Goal: Task Accomplishment & Management: Complete application form

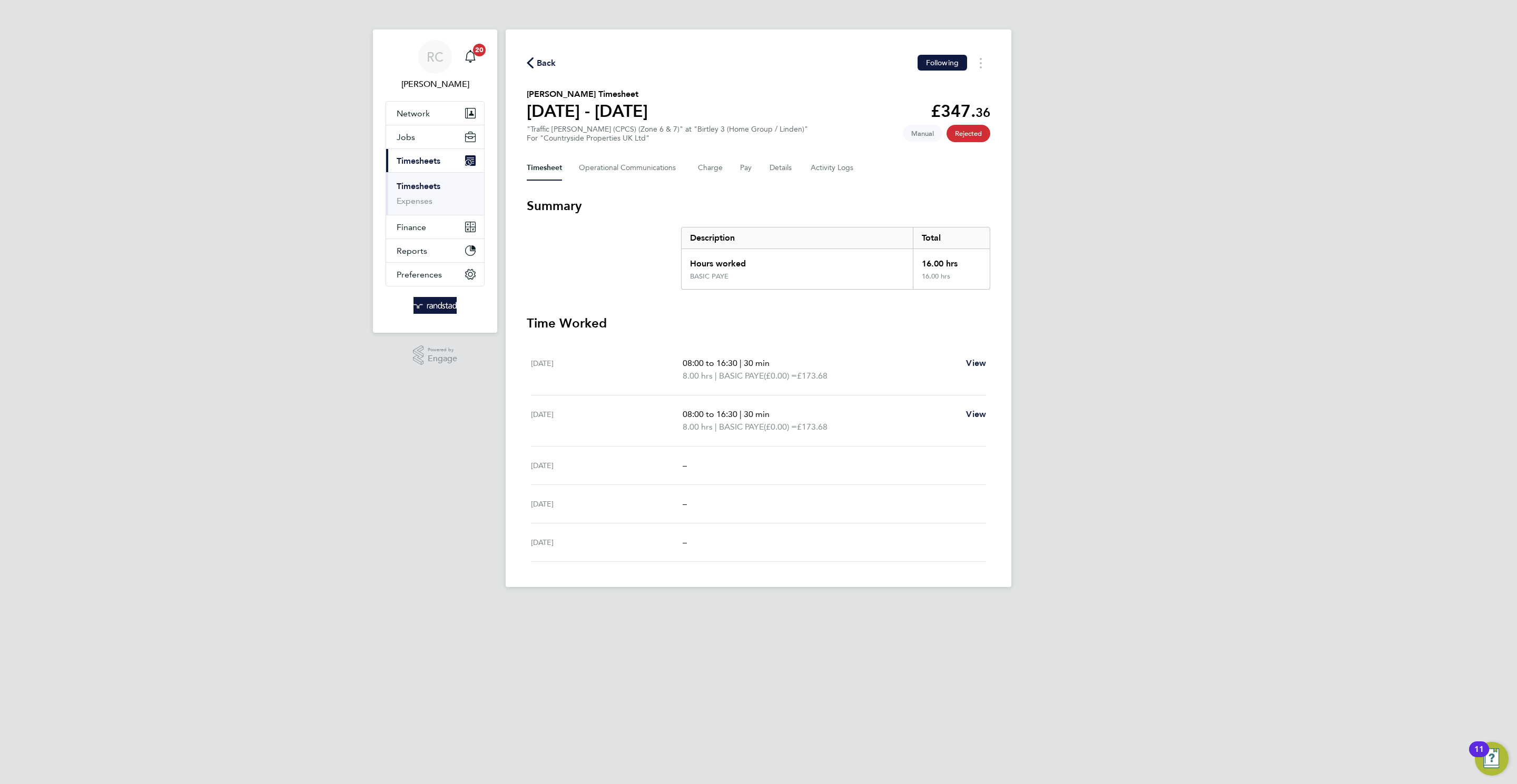
click at [534, 65] on span "Back" at bounding box center [541, 62] width 29 height 10
click at [553, 65] on span "Back" at bounding box center [546, 63] width 19 height 12
click at [542, 65] on span "Back" at bounding box center [546, 63] width 19 height 12
drag, startPoint x: 420, startPoint y: 195, endPoint x: 432, endPoint y: 166, distance: 31.4
click at [420, 194] on li "Timesheets" at bounding box center [436, 188] width 79 height 15
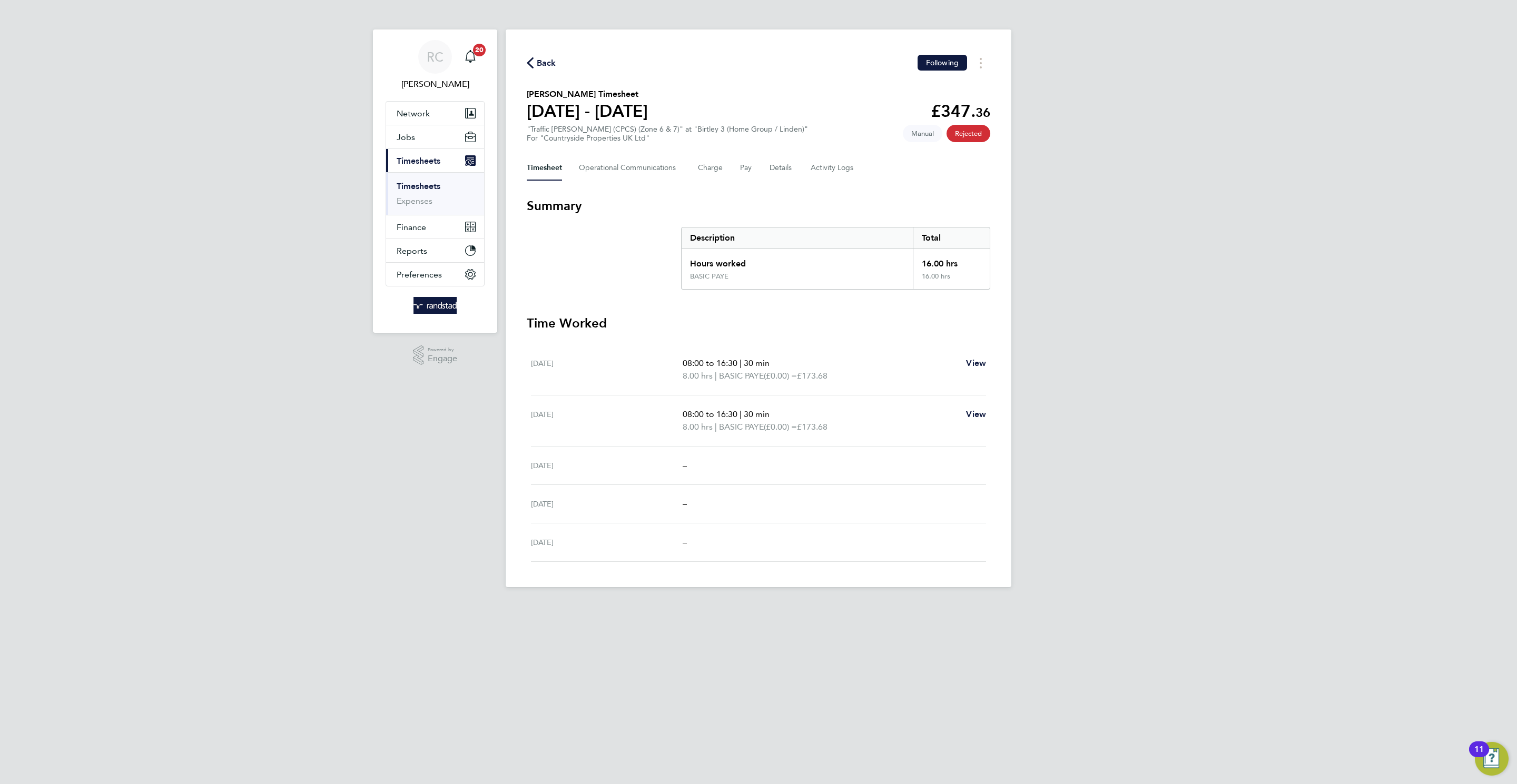
drag, startPoint x: 554, startPoint y: 67, endPoint x: 525, endPoint y: 15, distance: 59.5
click at [552, 67] on span "Back" at bounding box center [546, 63] width 19 height 12
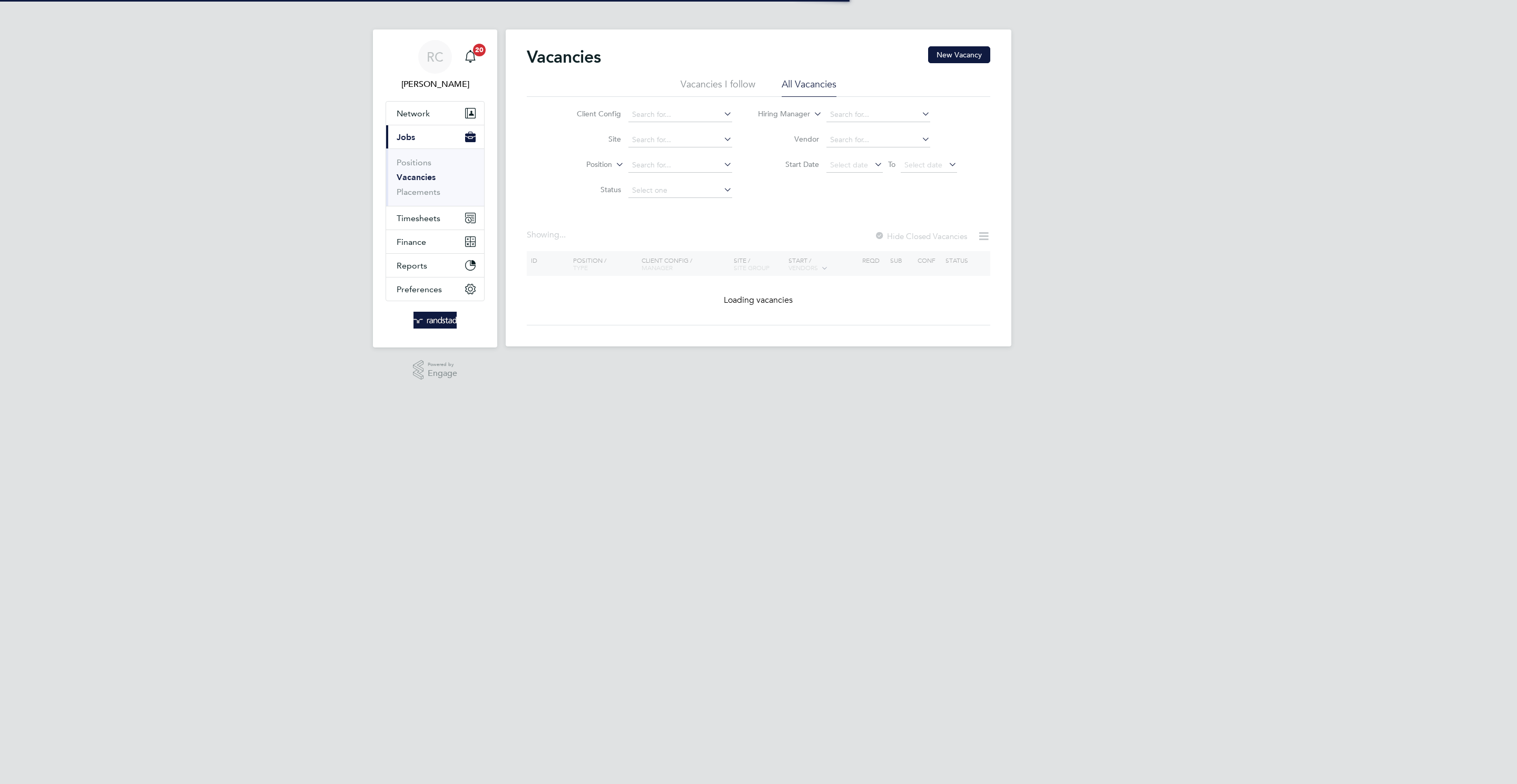
click at [393, 206] on ul "Positions Vacancies Placements" at bounding box center [435, 177] width 98 height 57
click at [407, 227] on button "Timesheets" at bounding box center [435, 218] width 98 height 23
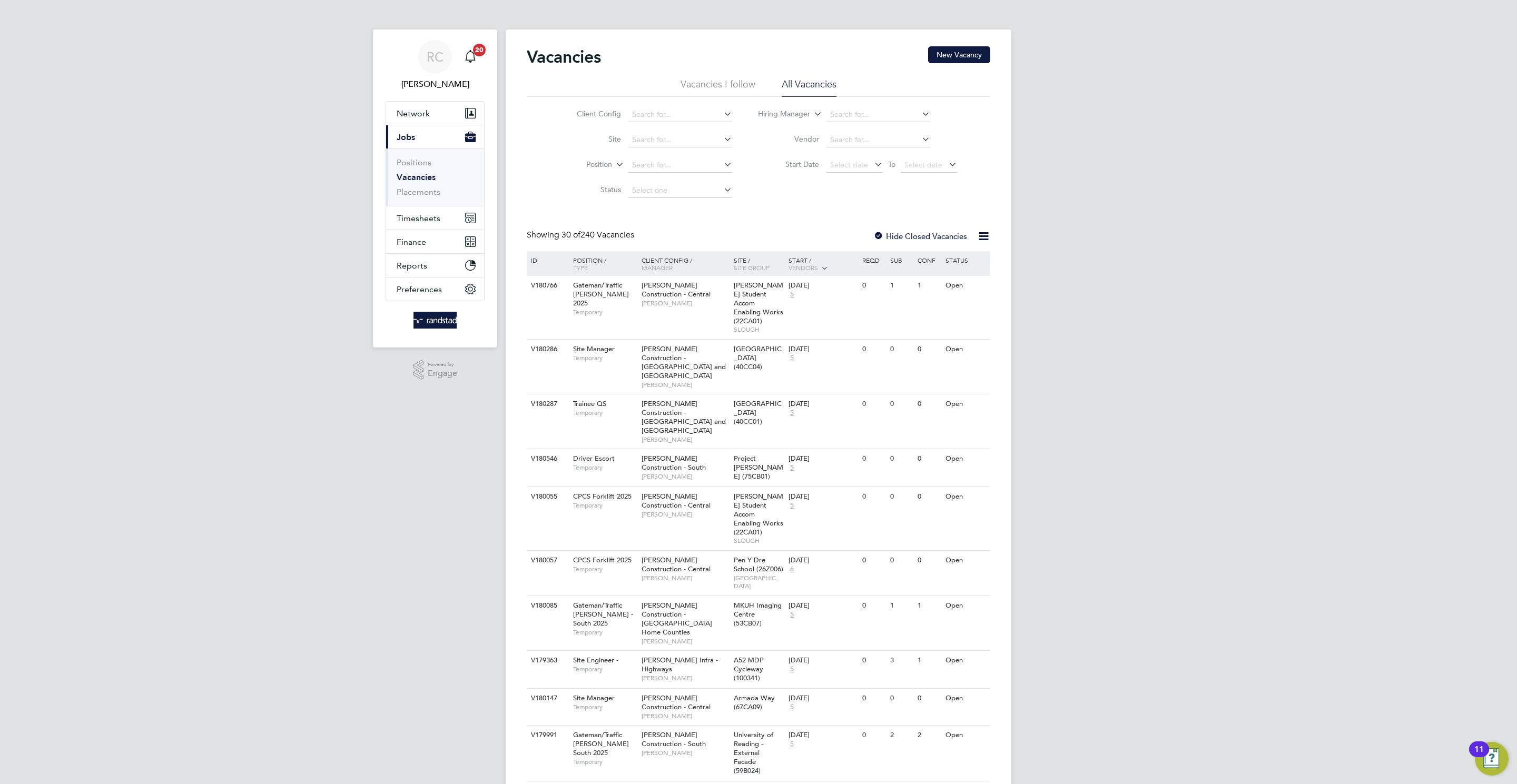
click at [448, 203] on ul "Positions Vacancies Placements" at bounding box center [435, 177] width 98 height 57
click at [442, 217] on button "Timesheets" at bounding box center [435, 218] width 98 height 23
click at [428, 218] on span "Timesheets" at bounding box center [419, 218] width 44 height 10
click at [433, 190] on link "Timesheets" at bounding box center [419, 186] width 44 height 10
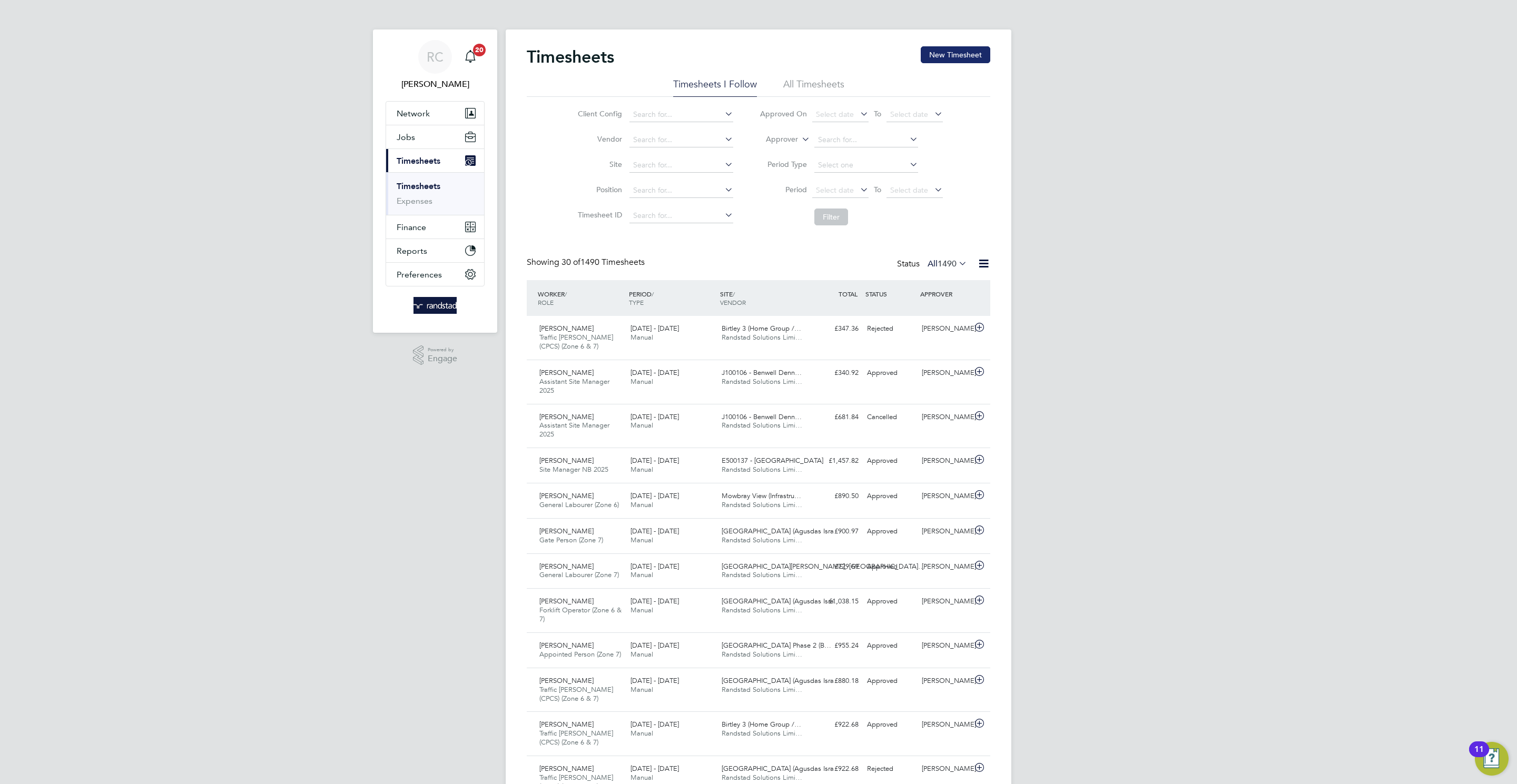
click at [921, 47] on button "New Timesheet" at bounding box center [955, 55] width 69 height 17
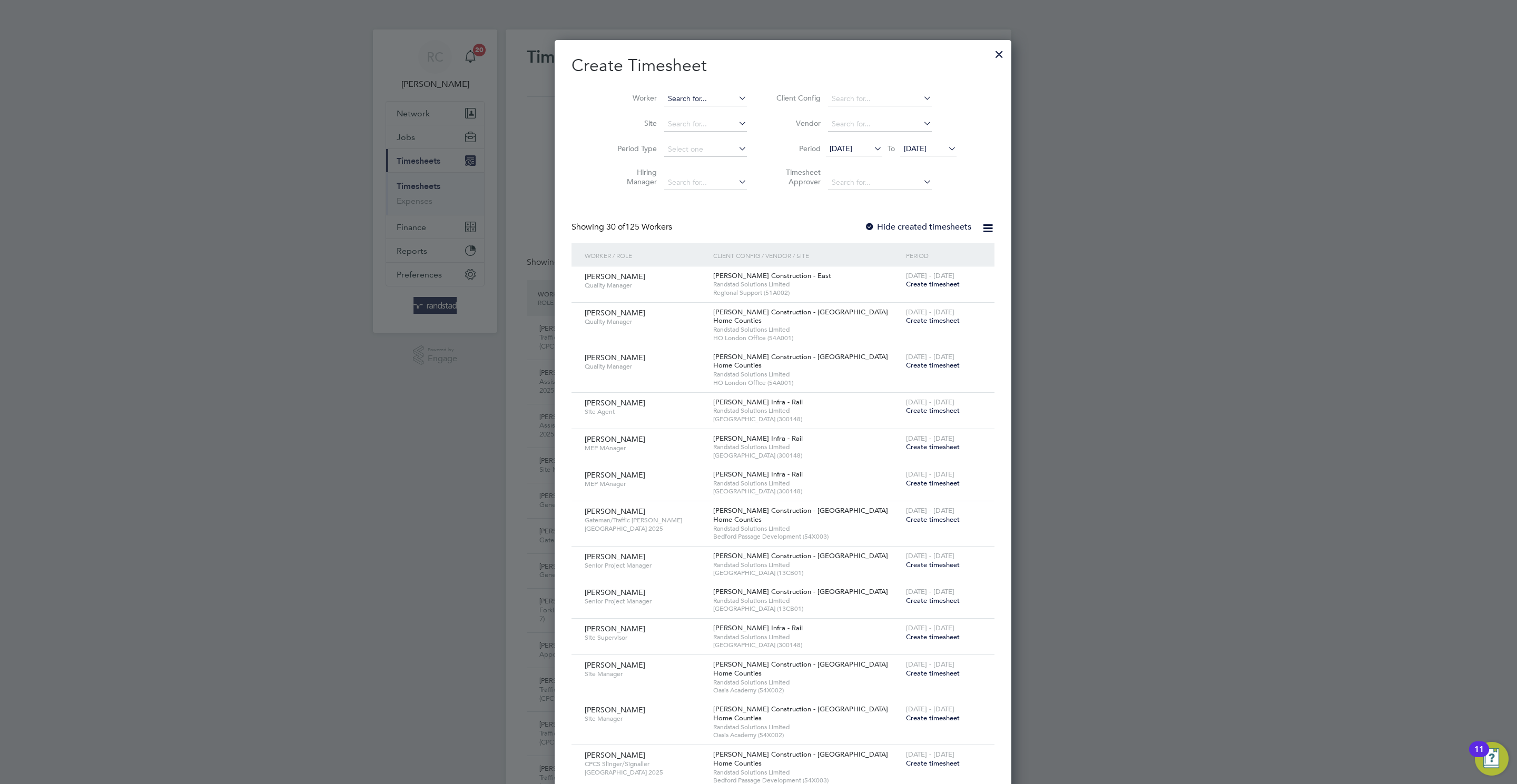
click at [693, 102] on input at bounding box center [705, 99] width 82 height 15
paste input "[PERSON_NAME]"
type input "[PERSON_NAME]"
paste input "[PERSON_NAME]"
type input "[PERSON_NAME]"
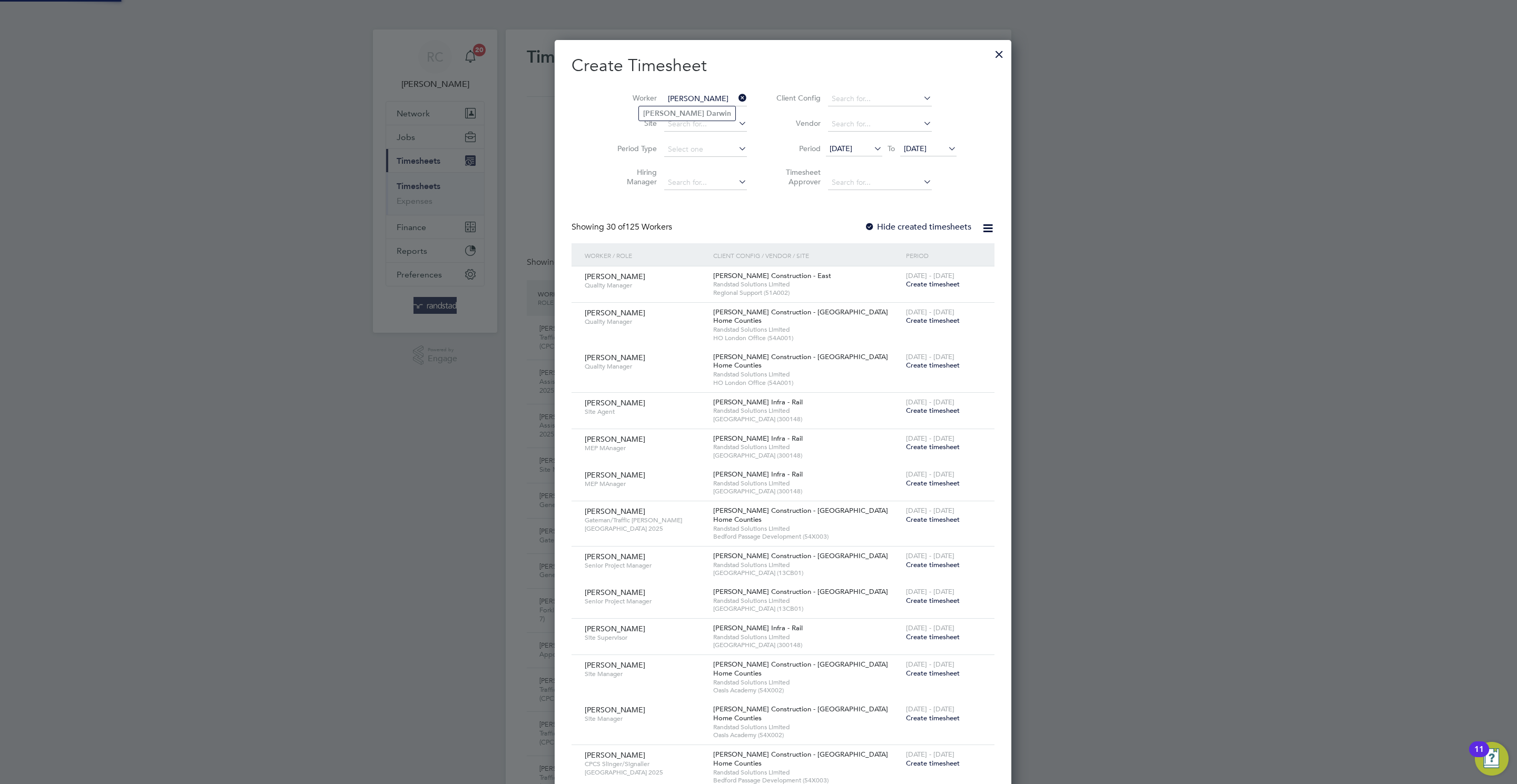
click at [684, 120] on li "[PERSON_NAME]" at bounding box center [687, 114] width 97 height 14
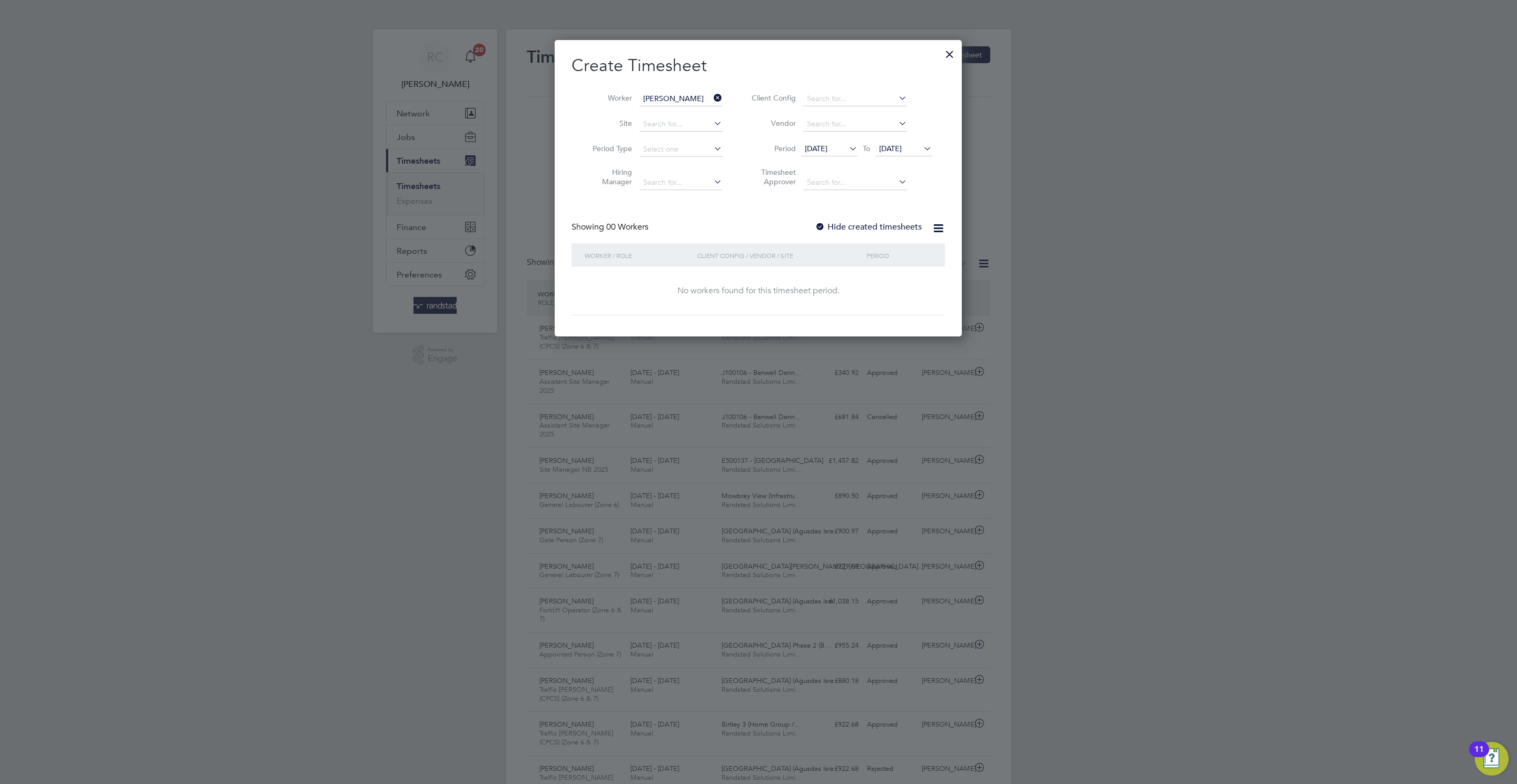
click at [831, 225] on label "Hide created timesheets" at bounding box center [869, 227] width 107 height 11
click at [902, 142] on span "[DATE]" at bounding box center [904, 150] width 57 height 14
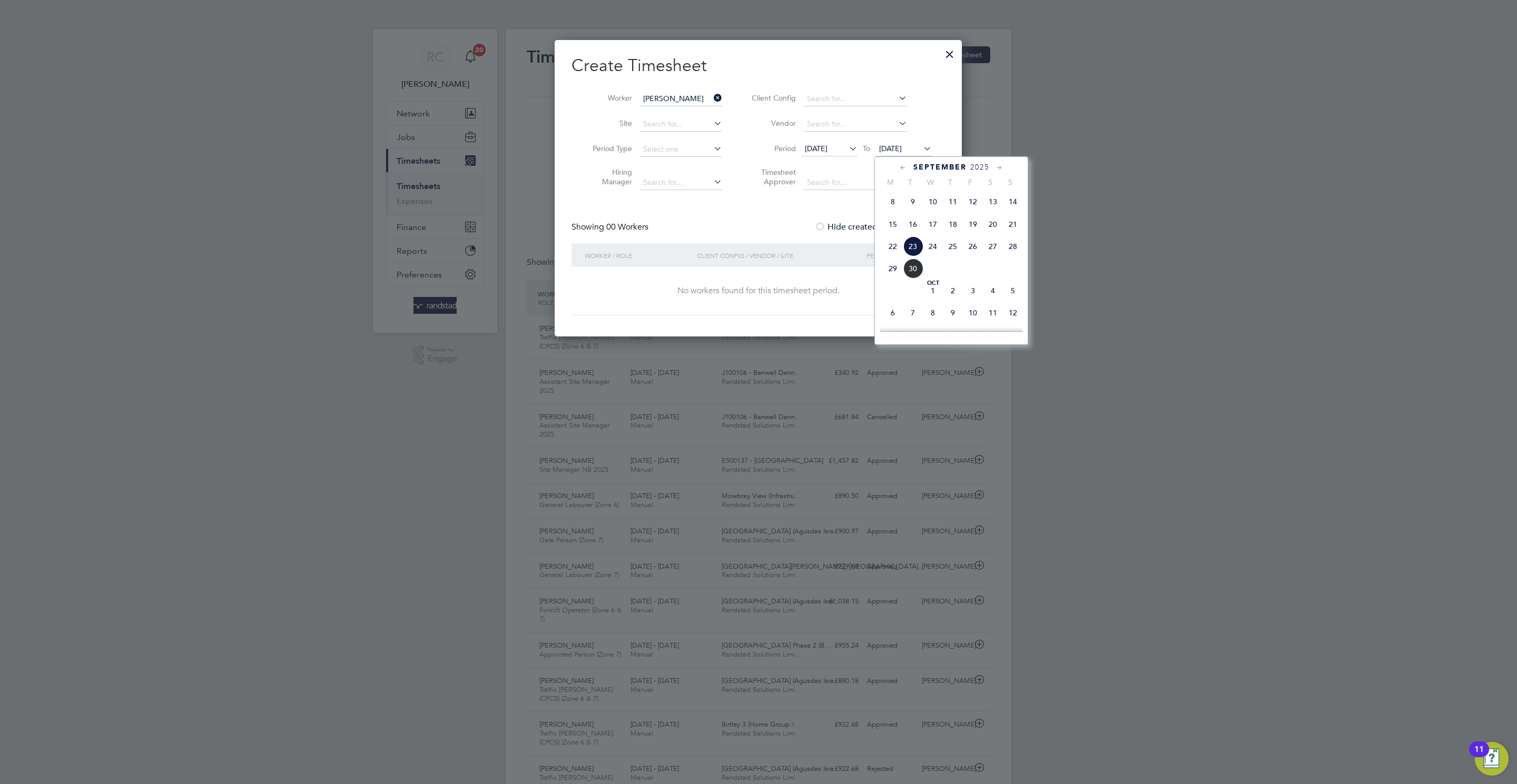
click at [966, 308] on span "10" at bounding box center [973, 313] width 20 height 20
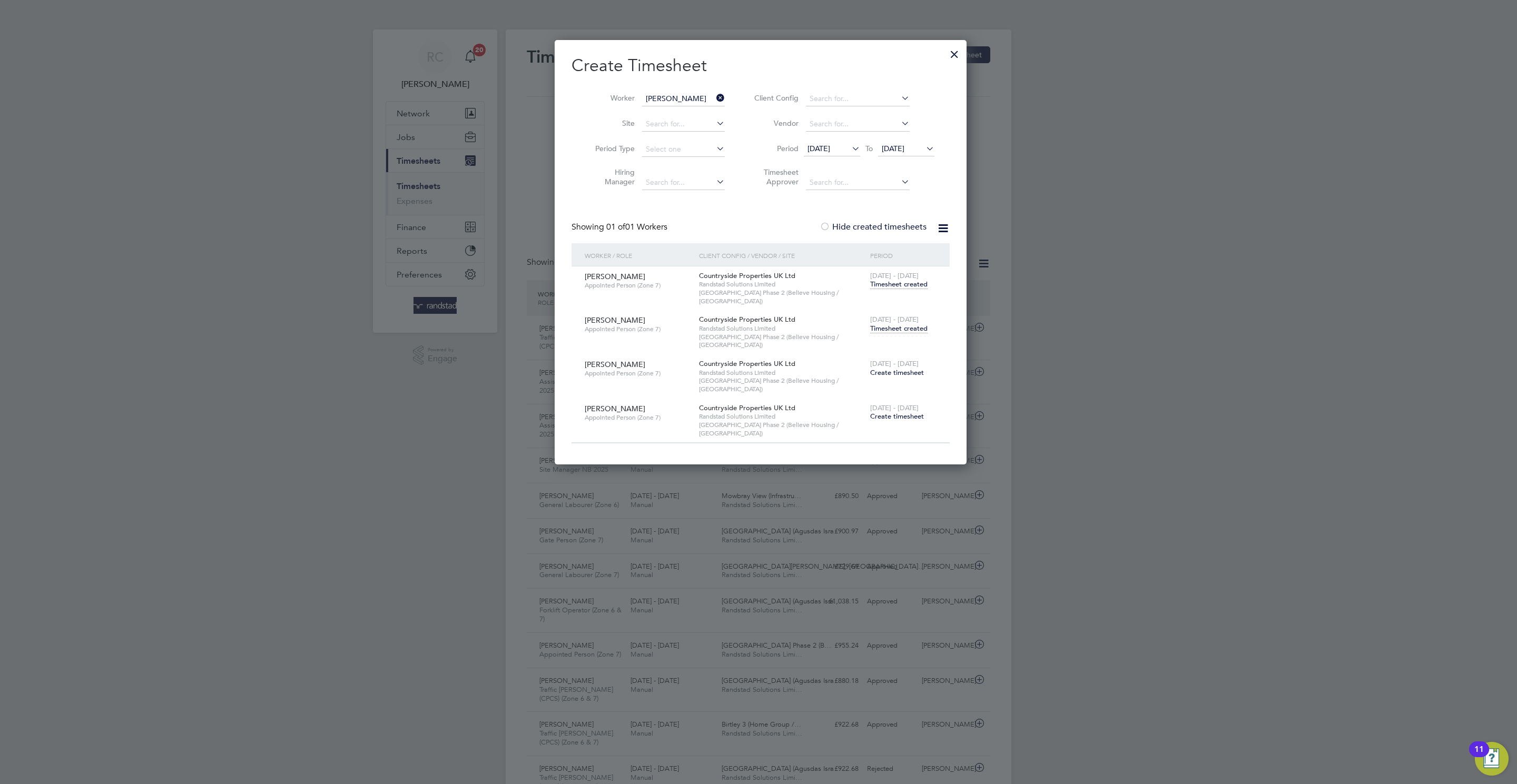
click at [906, 324] on span "Timesheet created" at bounding box center [899, 328] width 57 height 9
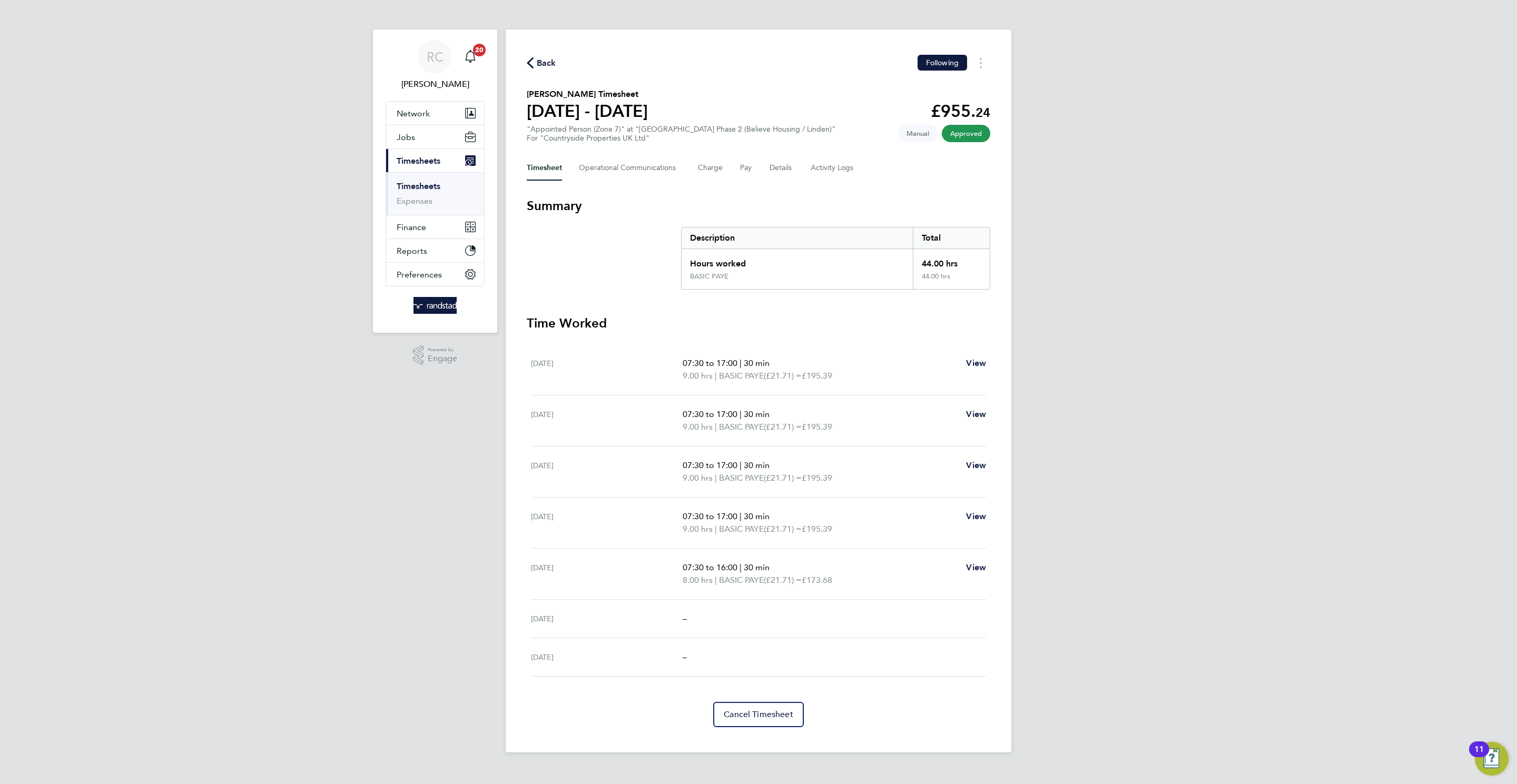
click at [522, 64] on div "Back Following [PERSON_NAME] Timesheet [DATE] - [DATE] £955. 24 "Appointed Pers…" at bounding box center [758, 391] width 506 height 723
click at [526, 62] on icon "button" at bounding box center [530, 62] width 7 height 11
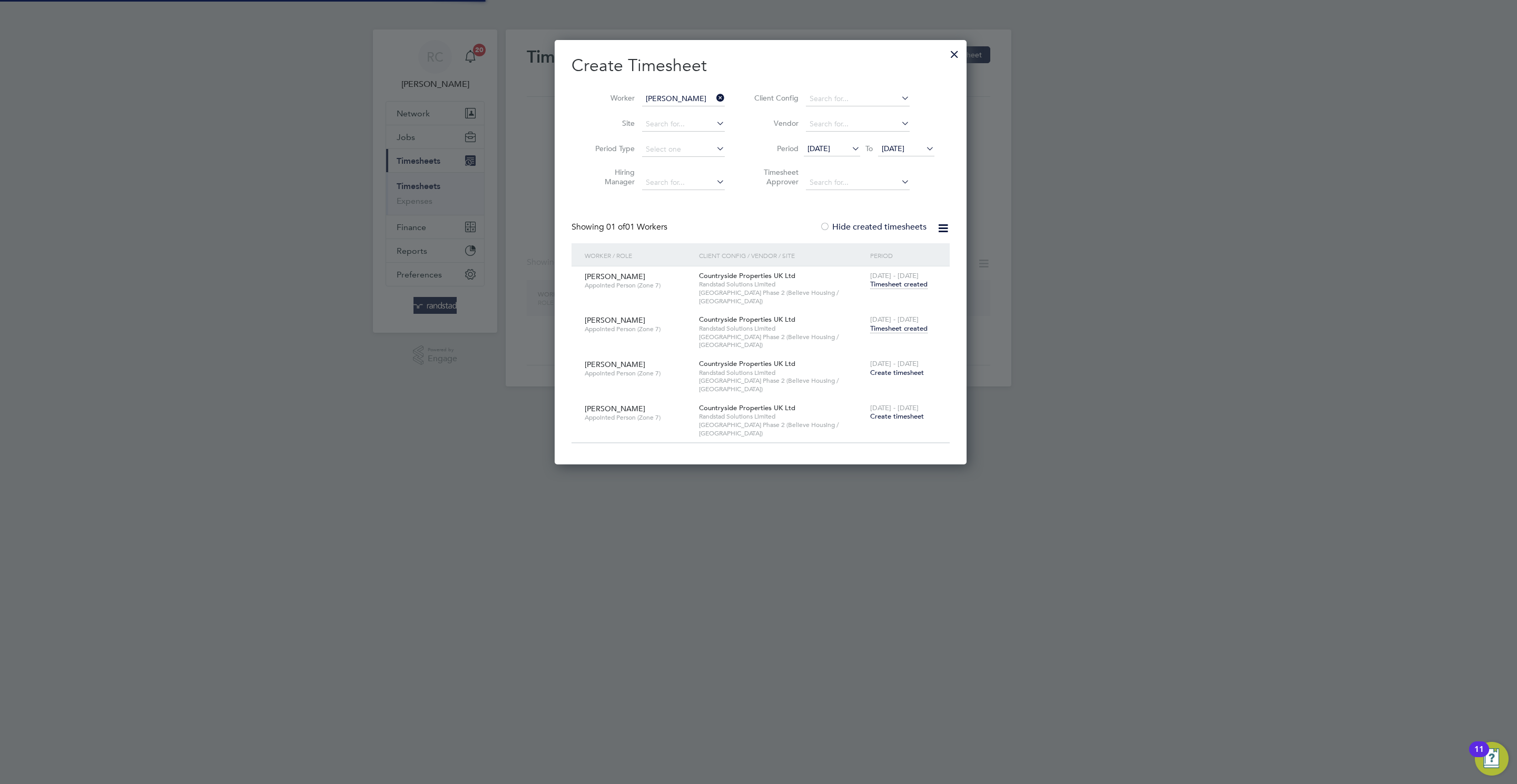
click at [695, 99] on input "[PERSON_NAME]" at bounding box center [683, 99] width 82 height 15
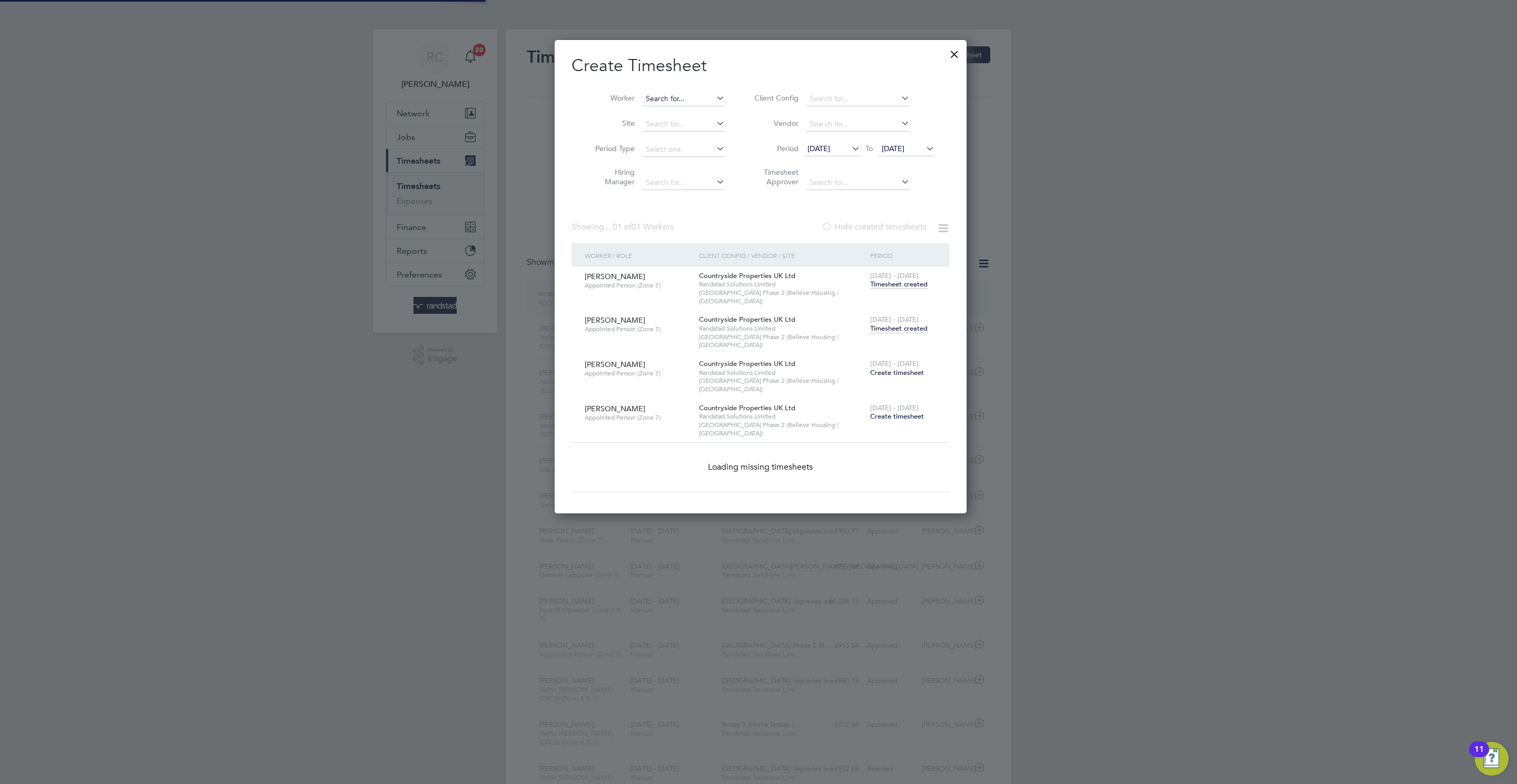
paste input "[PERSON_NAME]"
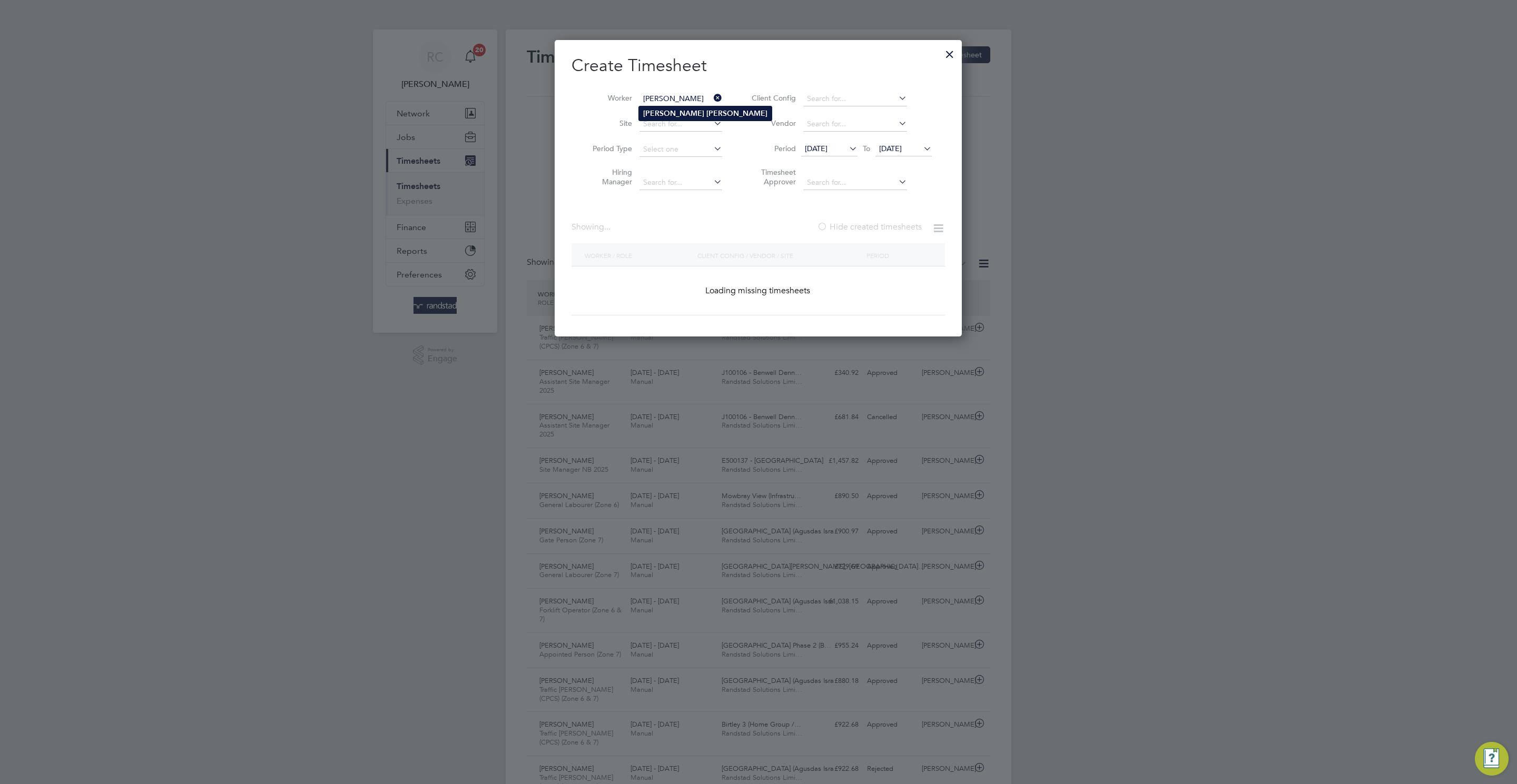
type input "[PERSON_NAME]"
click at [706, 114] on b "[PERSON_NAME]" at bounding box center [737, 113] width 61 height 9
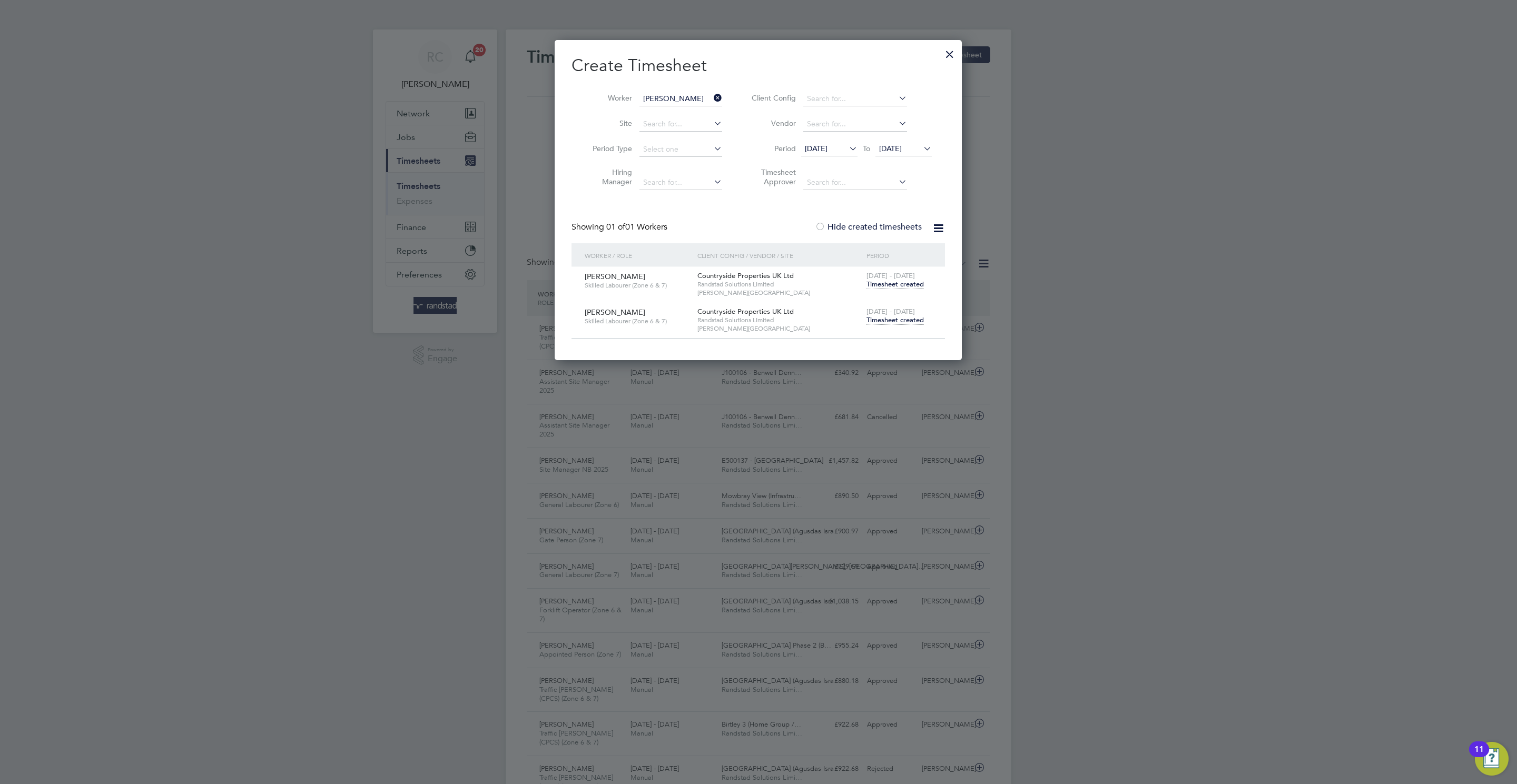
click at [897, 321] on span "Timesheet created" at bounding box center [895, 320] width 57 height 9
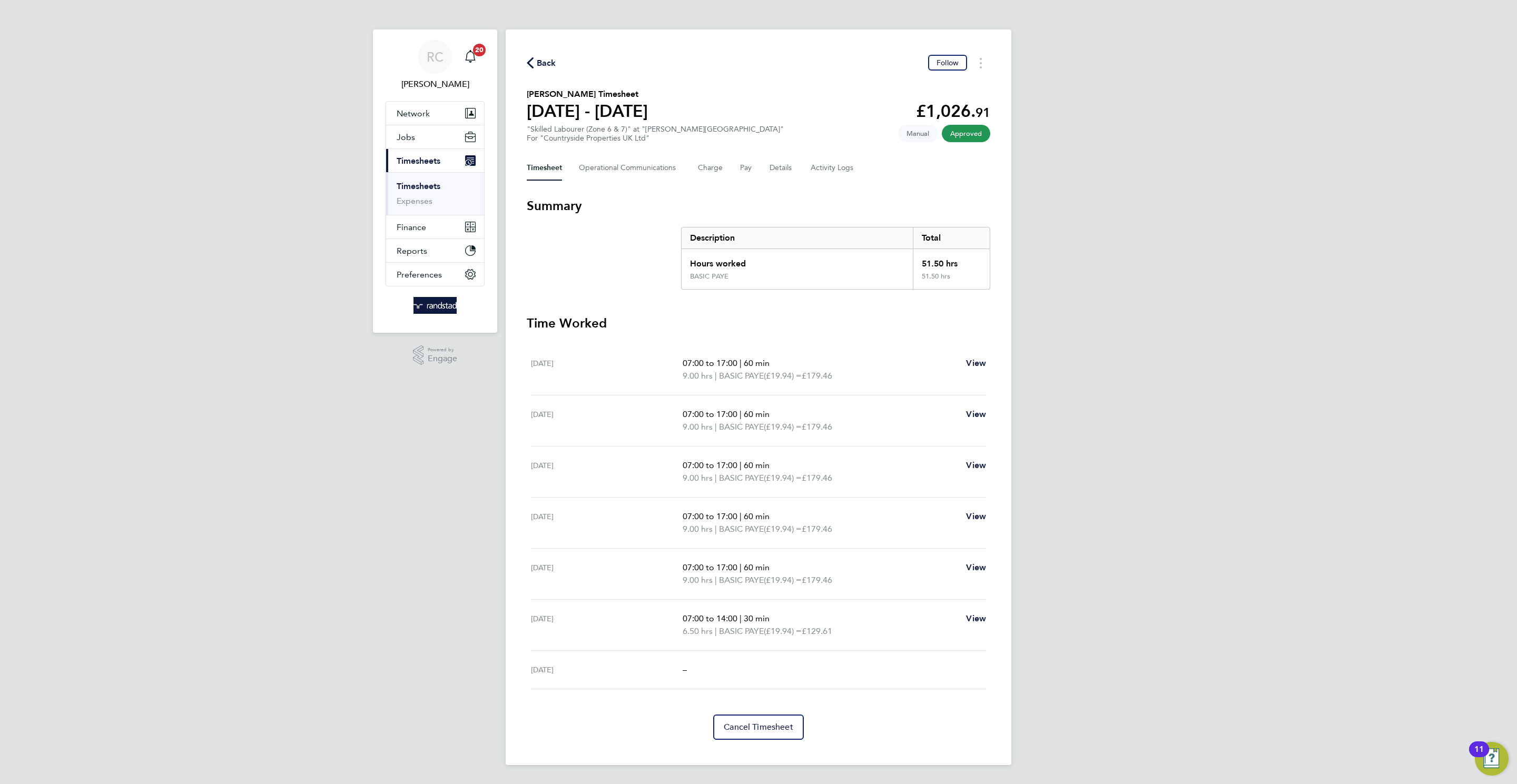
click at [554, 58] on span "Back" at bounding box center [546, 63] width 19 height 12
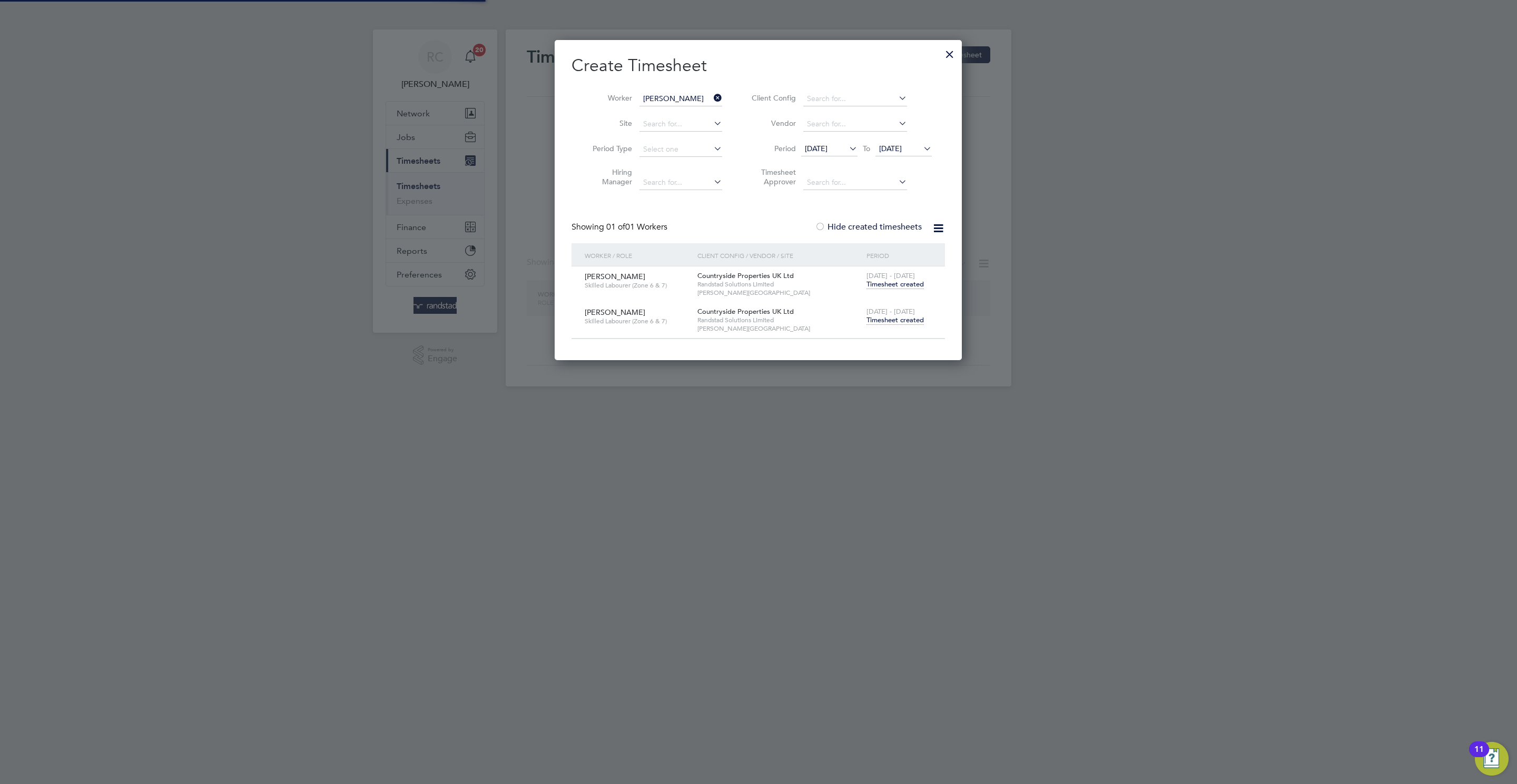
click at [664, 87] on li "Worker [PERSON_NAME]" at bounding box center [653, 99] width 164 height 25
click at [668, 102] on input "[PERSON_NAME]" at bounding box center [681, 99] width 82 height 15
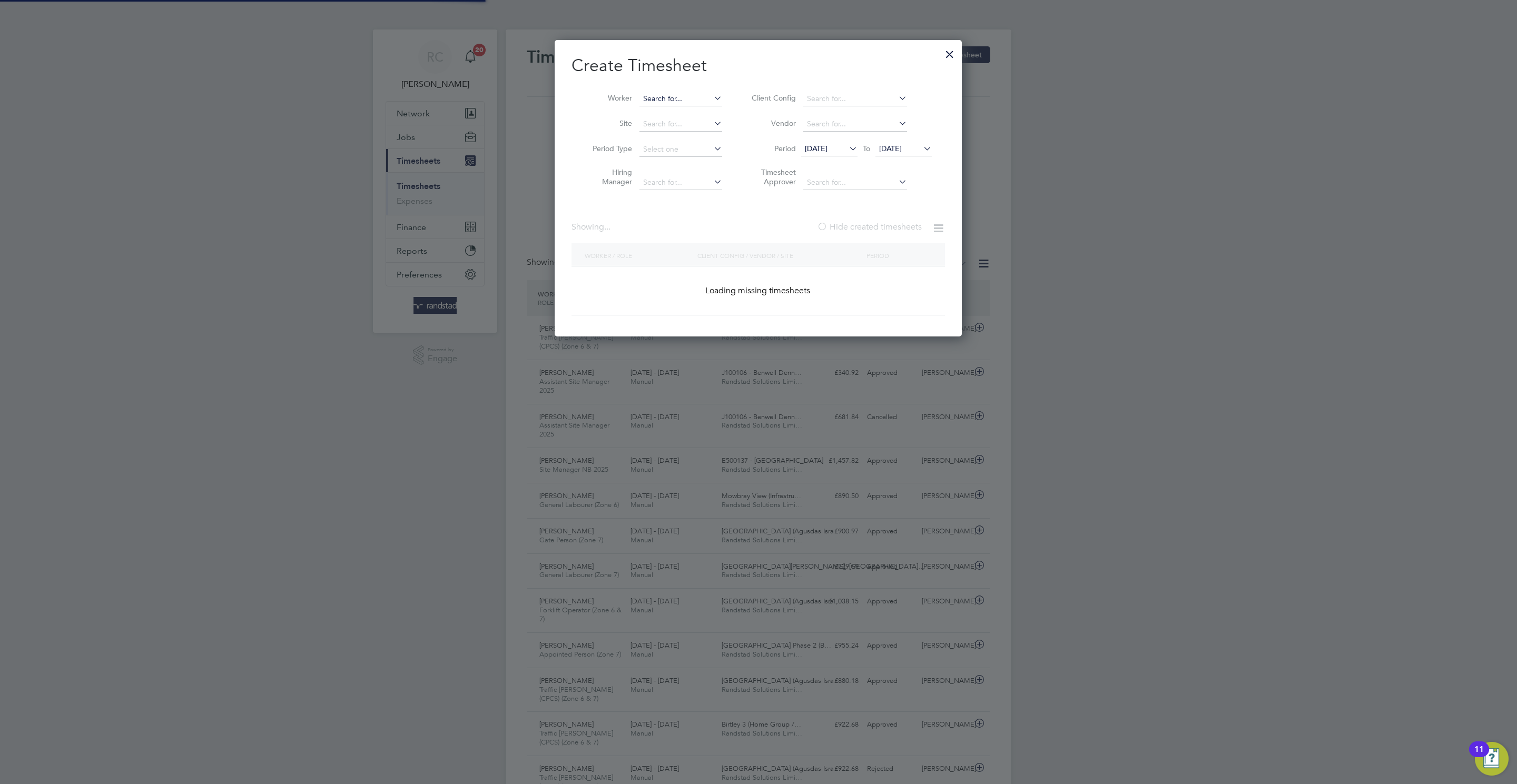
paste input "[PERSON_NAME]"
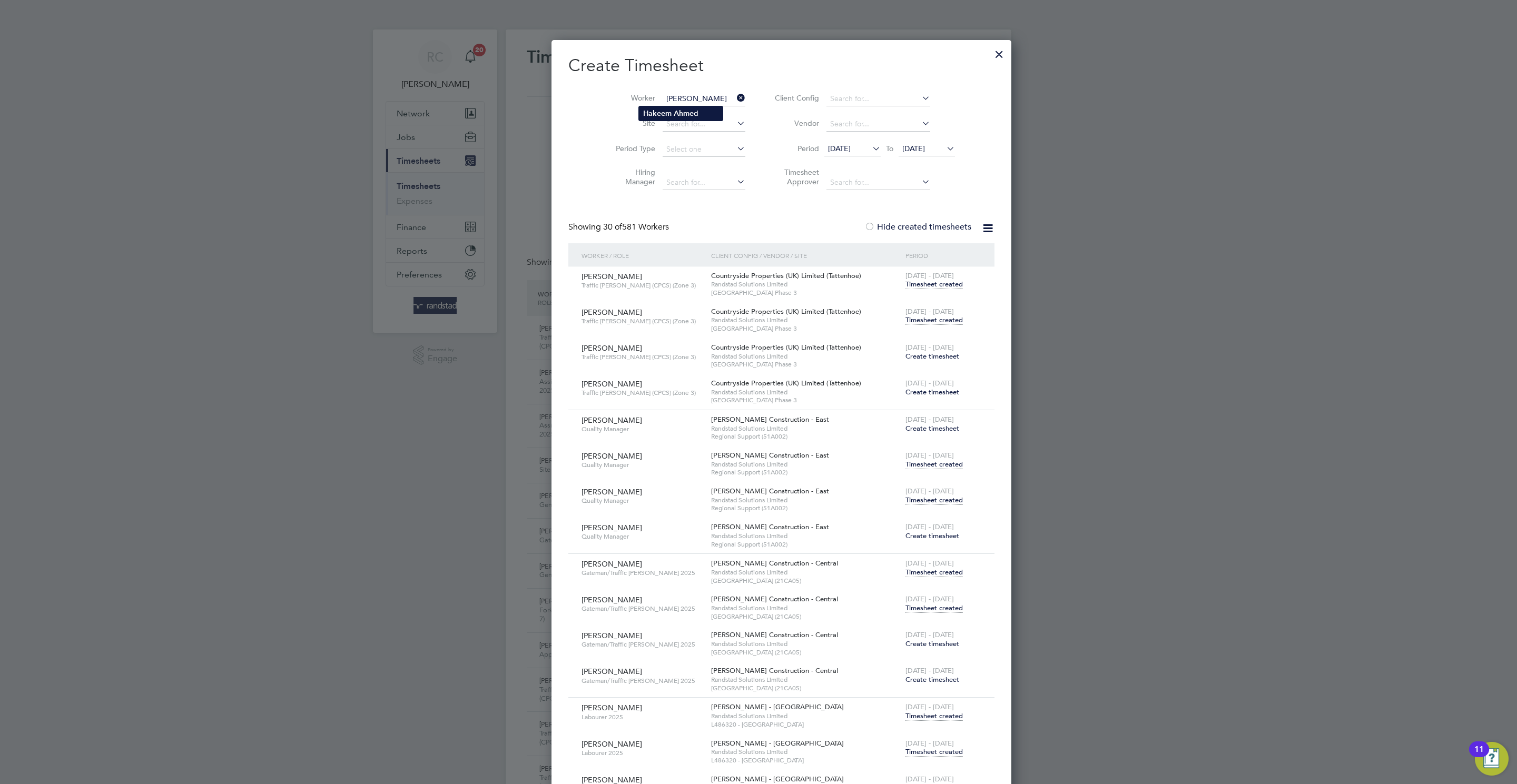
click at [697, 112] on li "[PERSON_NAME] d" at bounding box center [681, 114] width 84 height 14
type input "[PERSON_NAME]"
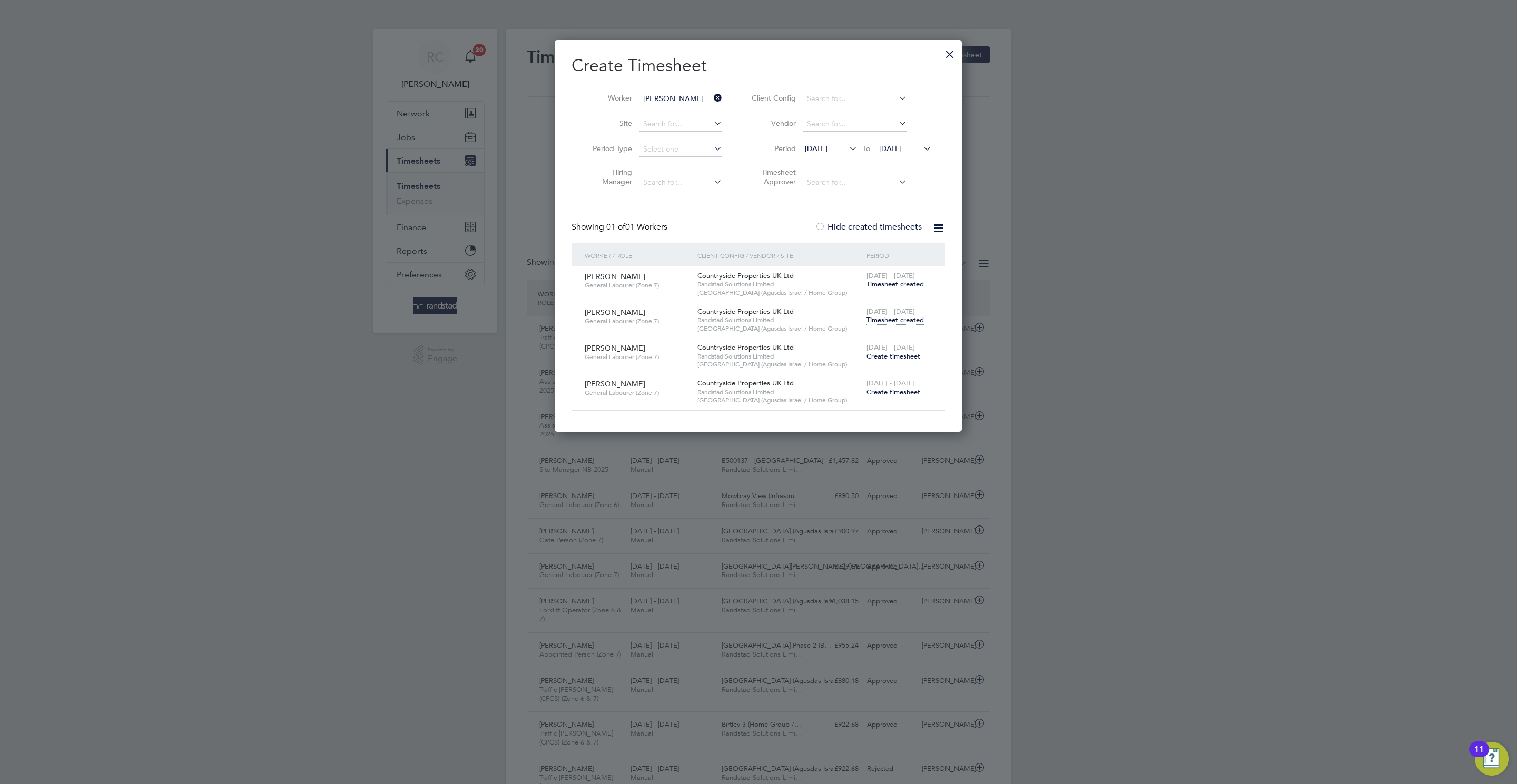
click at [899, 323] on span "Timesheet created" at bounding box center [895, 320] width 57 height 9
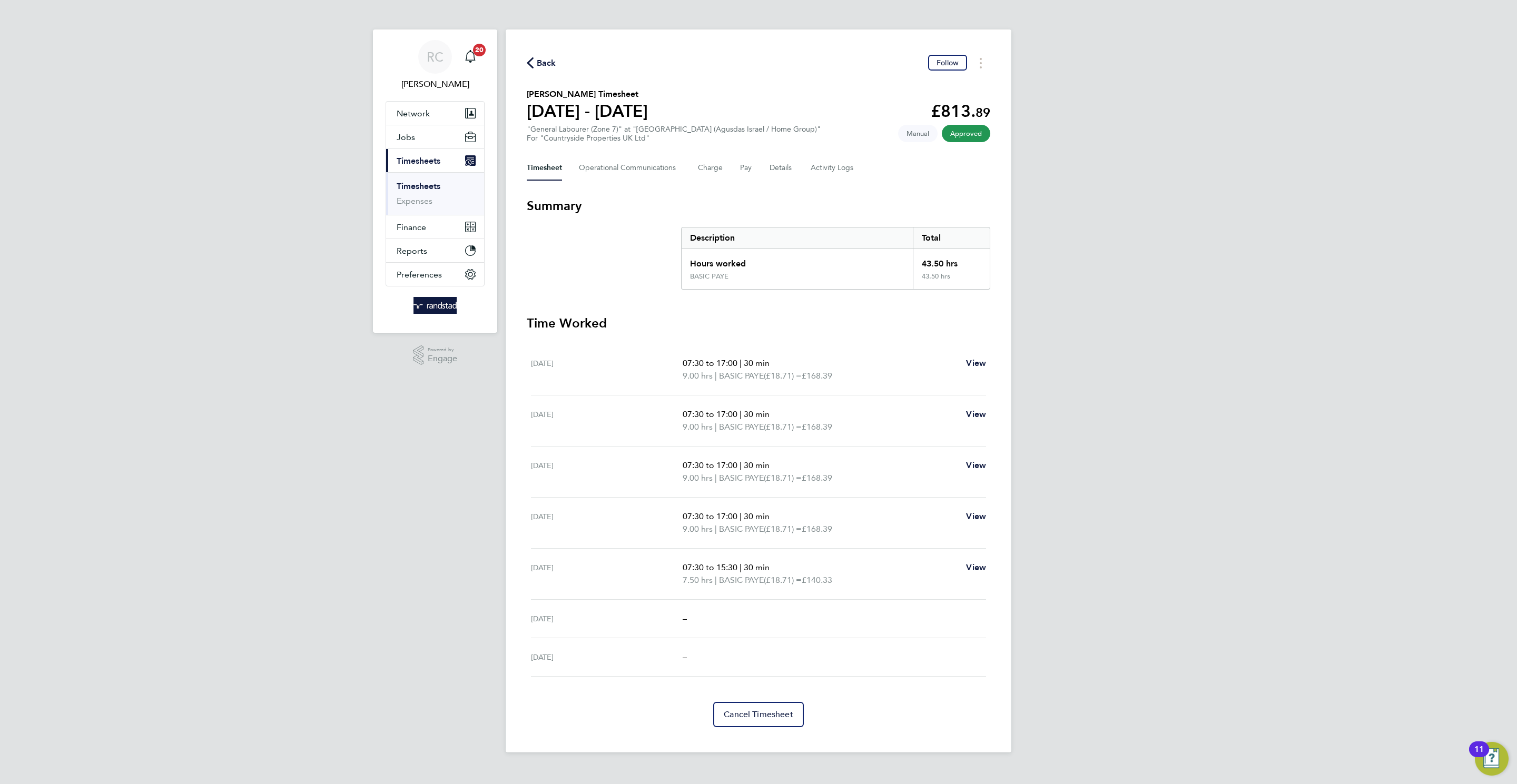
click at [545, 68] on span "Back" at bounding box center [546, 63] width 19 height 12
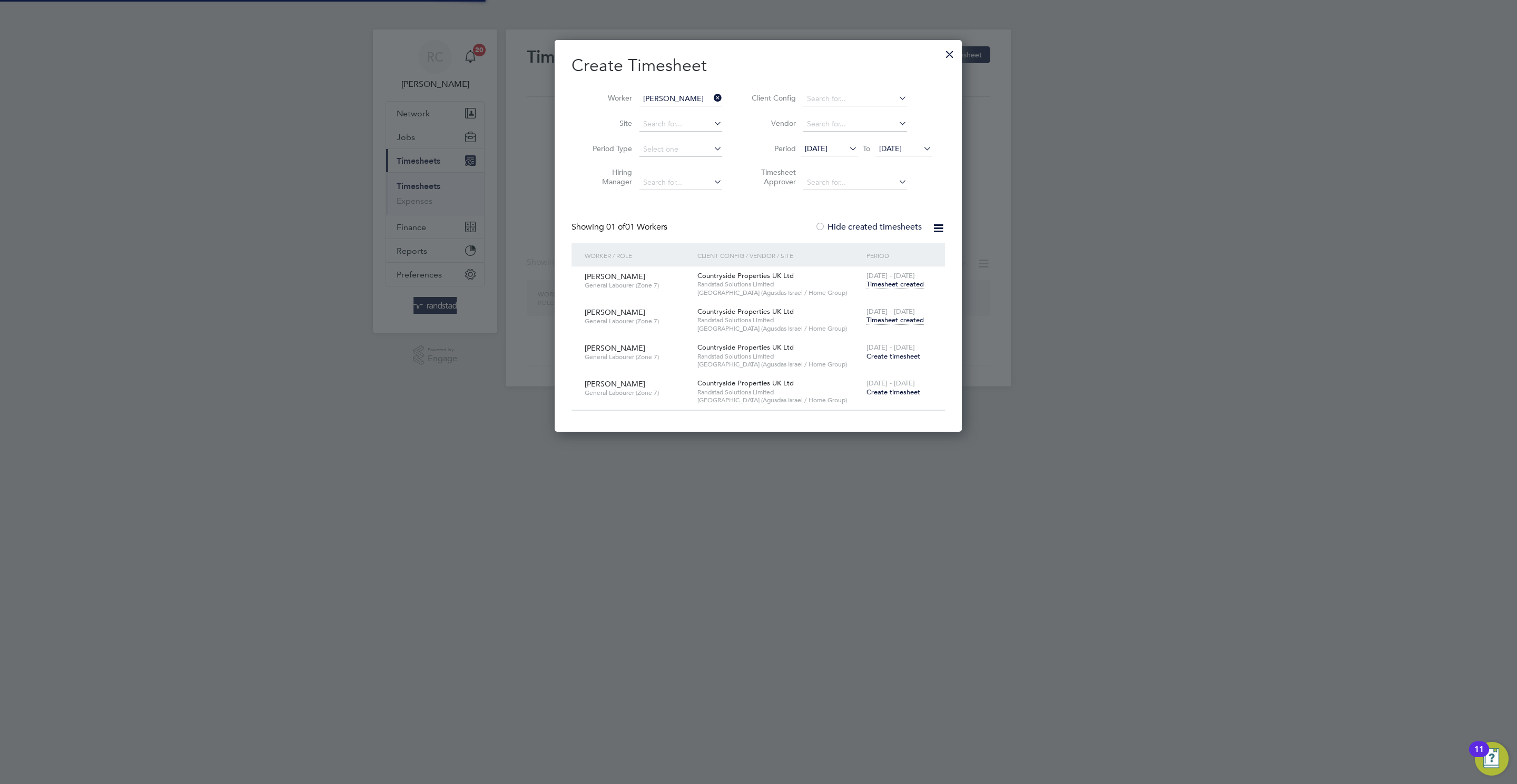
click at [655, 98] on input "[PERSON_NAME]" at bounding box center [681, 99] width 82 height 15
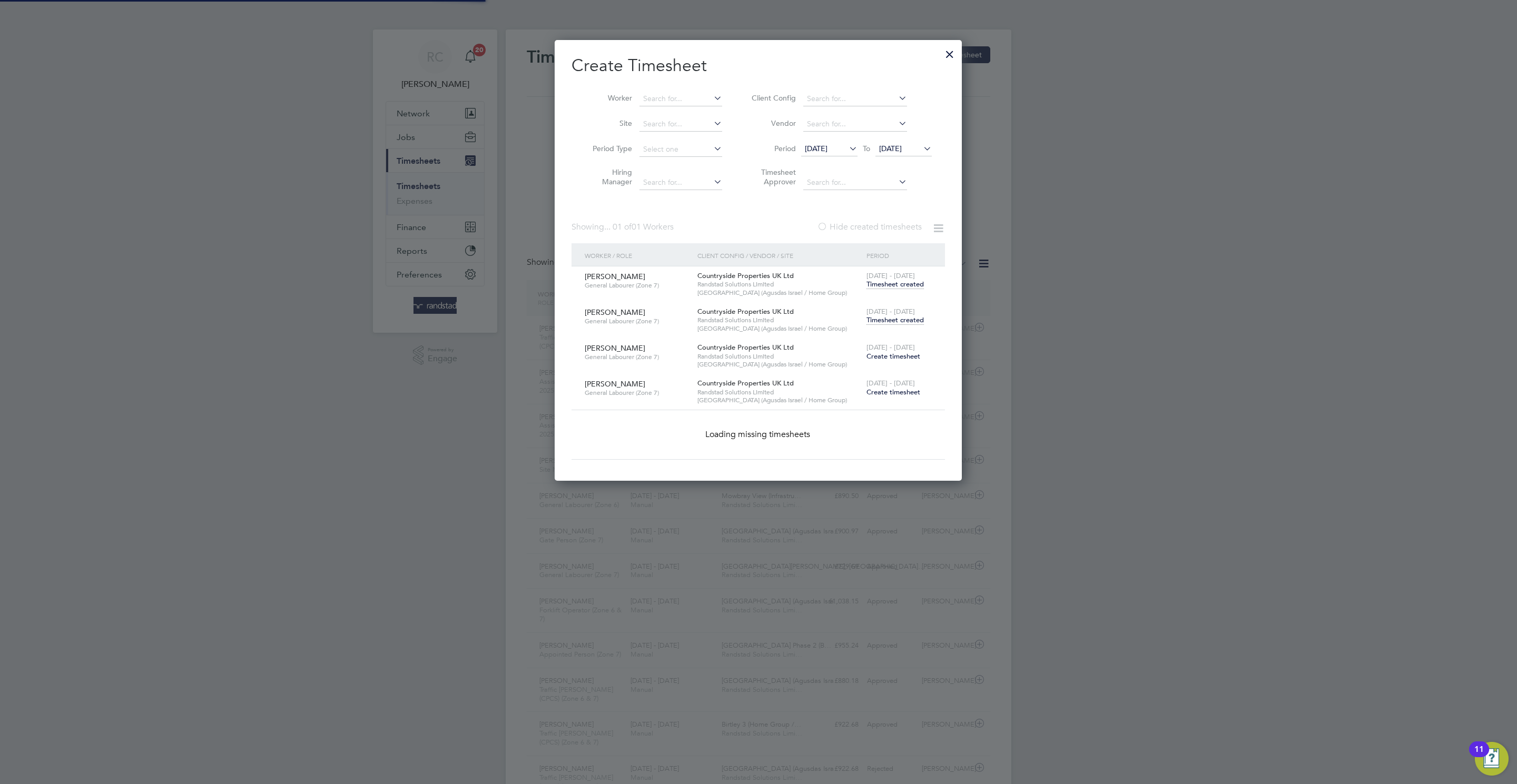
type input "a"
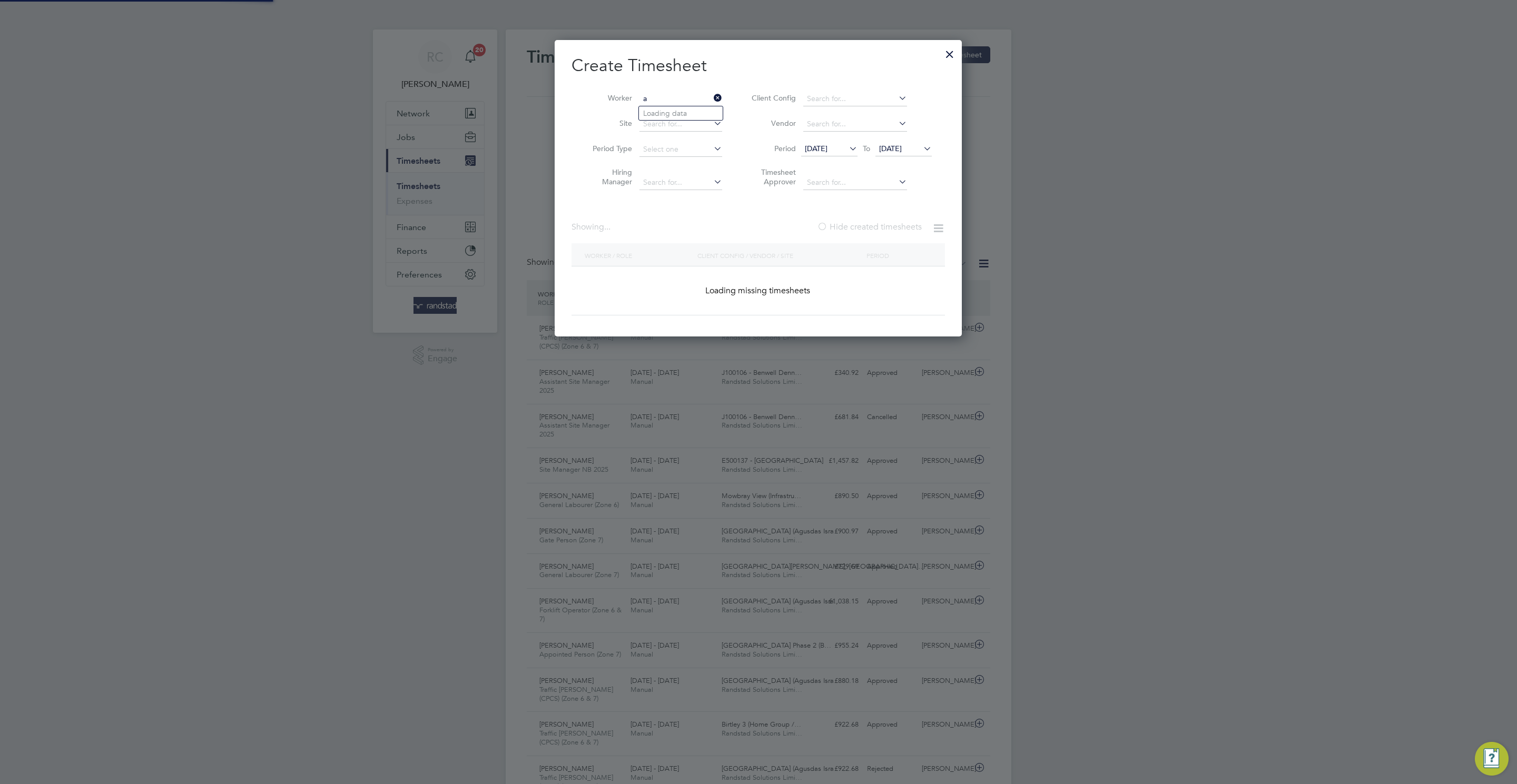
scroll to position [5, 5]
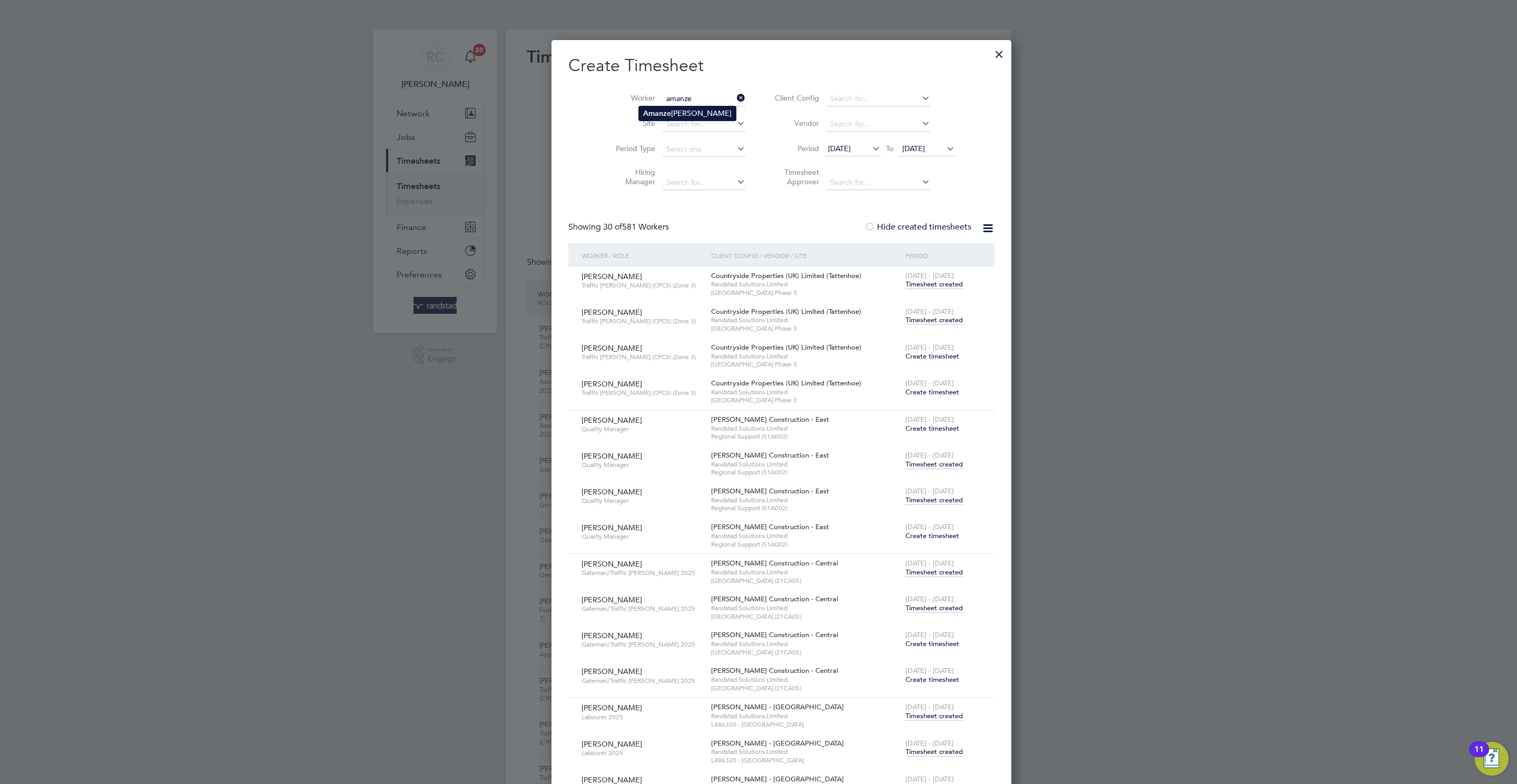
type input "[PERSON_NAME]"
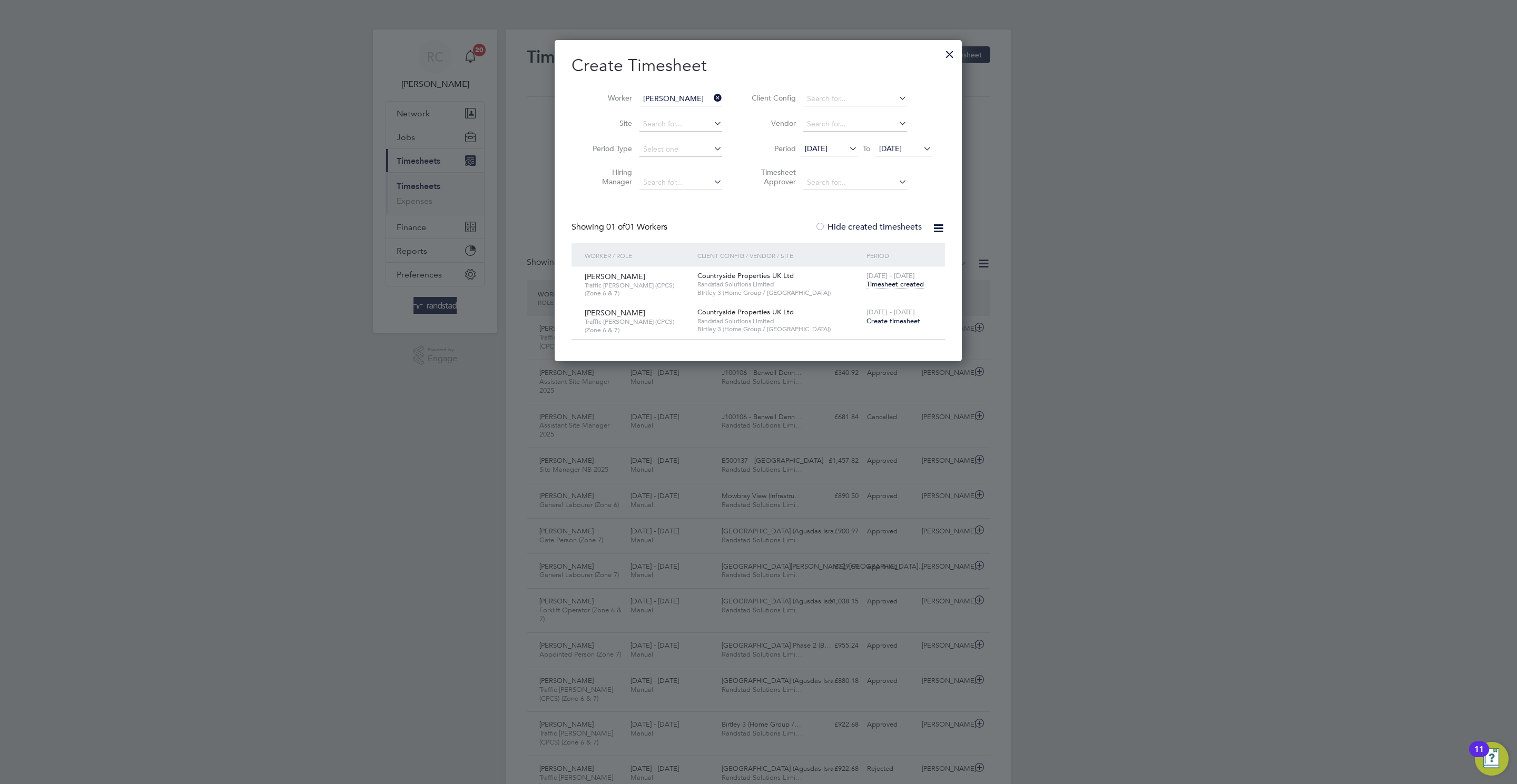
click at [892, 319] on span "Create timesheet" at bounding box center [893, 321] width 54 height 9
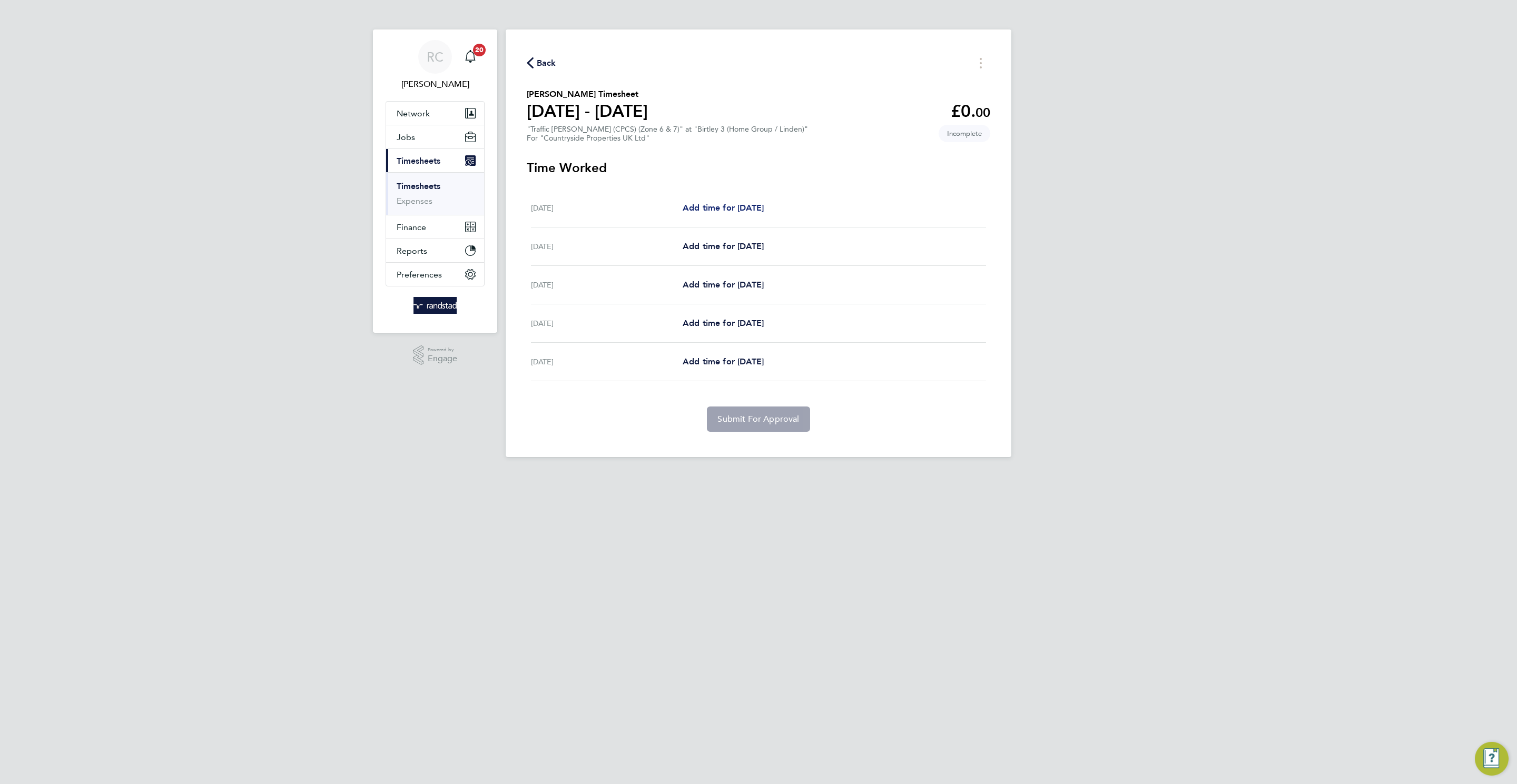
click at [744, 211] on span "Add time for [DATE]" at bounding box center [723, 207] width 81 height 10
select select "30"
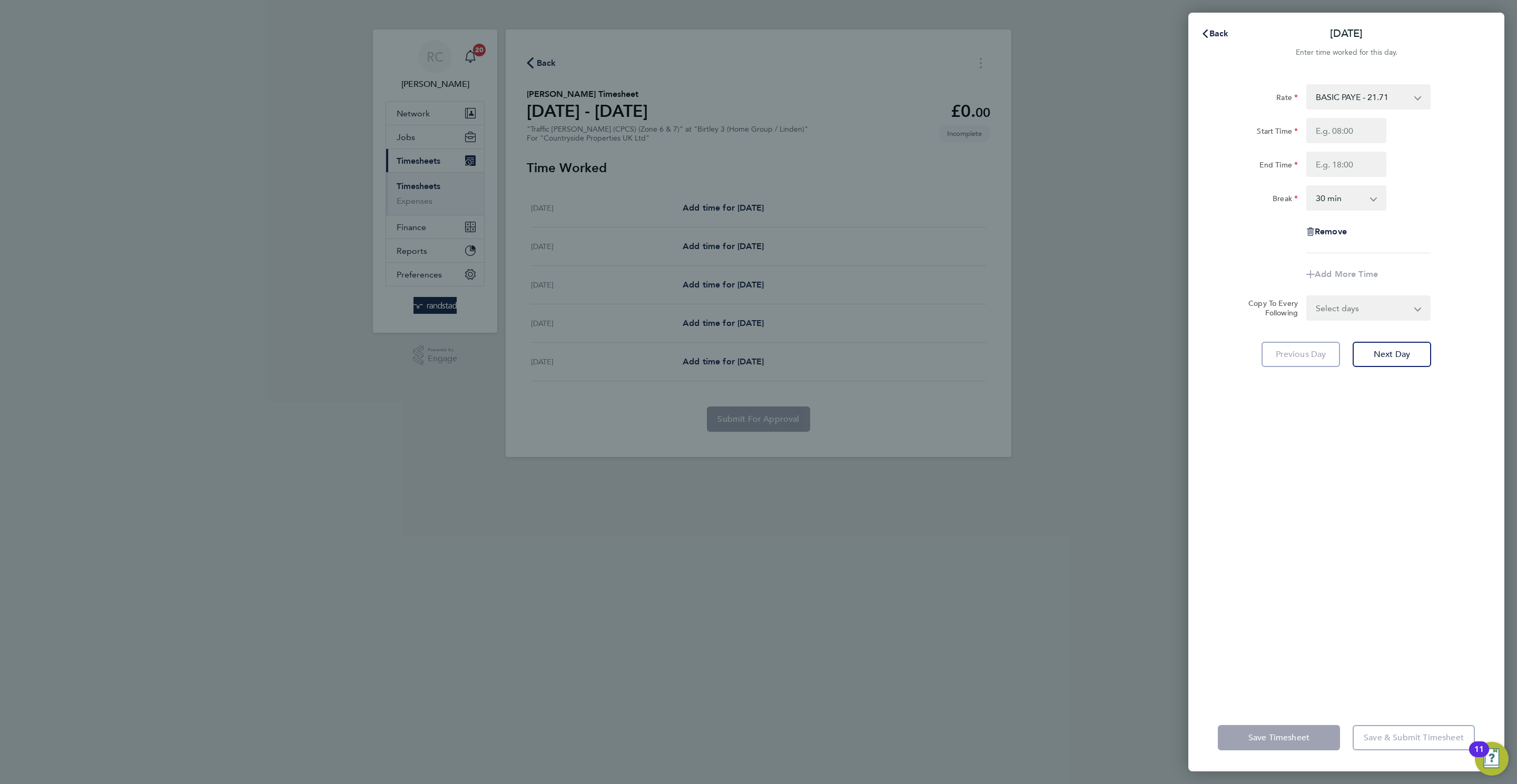
click at [1354, 81] on div "Rate BASIC PAYE - 21.71 Start Time End Time Break 0 min 15 min 30 min 45 min 60…" at bounding box center [1346, 388] width 316 height 632
click at [1311, 129] on input "Start Time" at bounding box center [1346, 130] width 80 height 25
type input "08:00"
type input "16:30"
click at [1431, 550] on div "Rate BASIC PAYE - 21.71 Start Time 08:00 End Time 16:30 Break 0 min 15 min 30 m…" at bounding box center [1346, 388] width 316 height 632
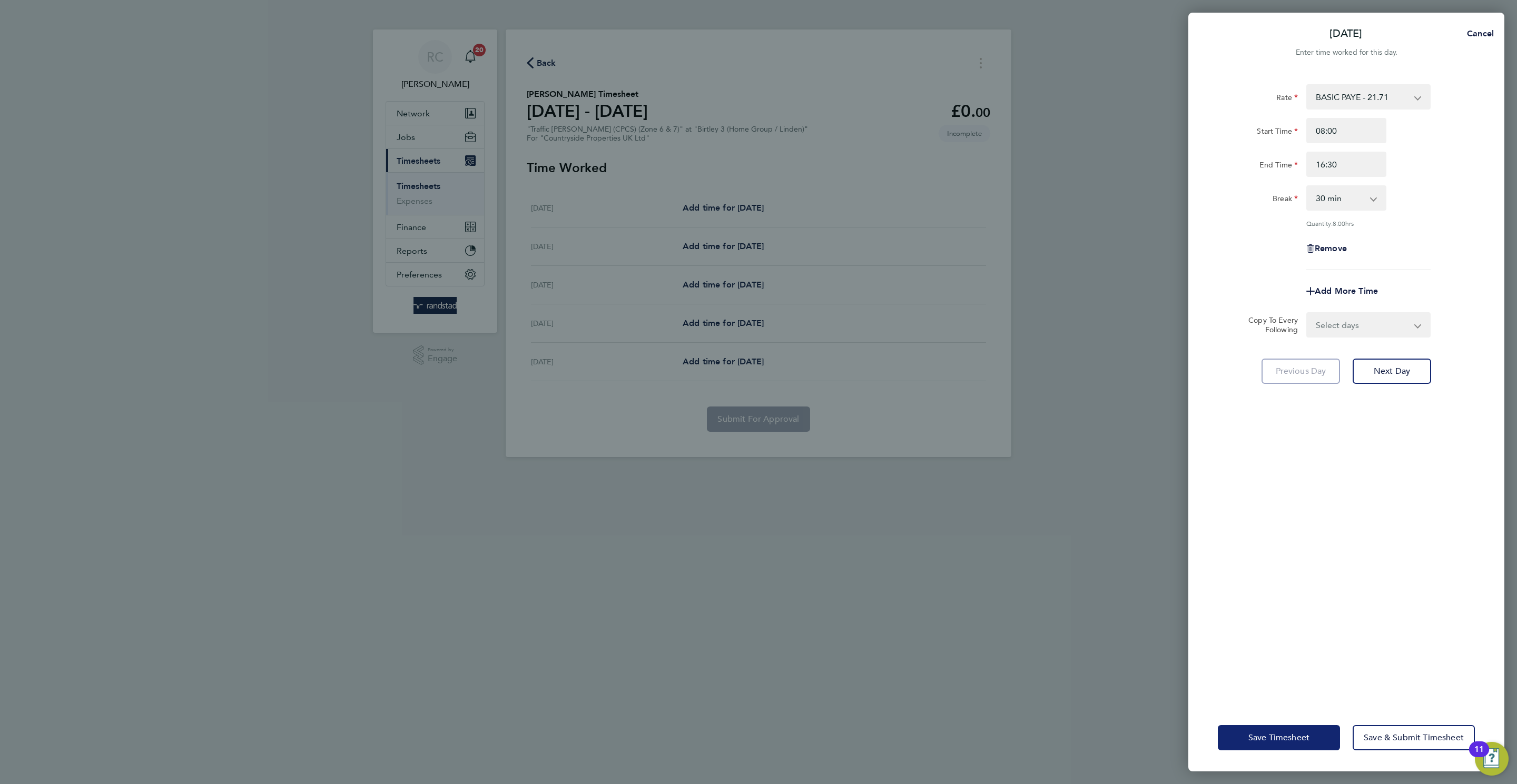
click at [1261, 736] on span "Save Timesheet" at bounding box center [1279, 738] width 61 height 11
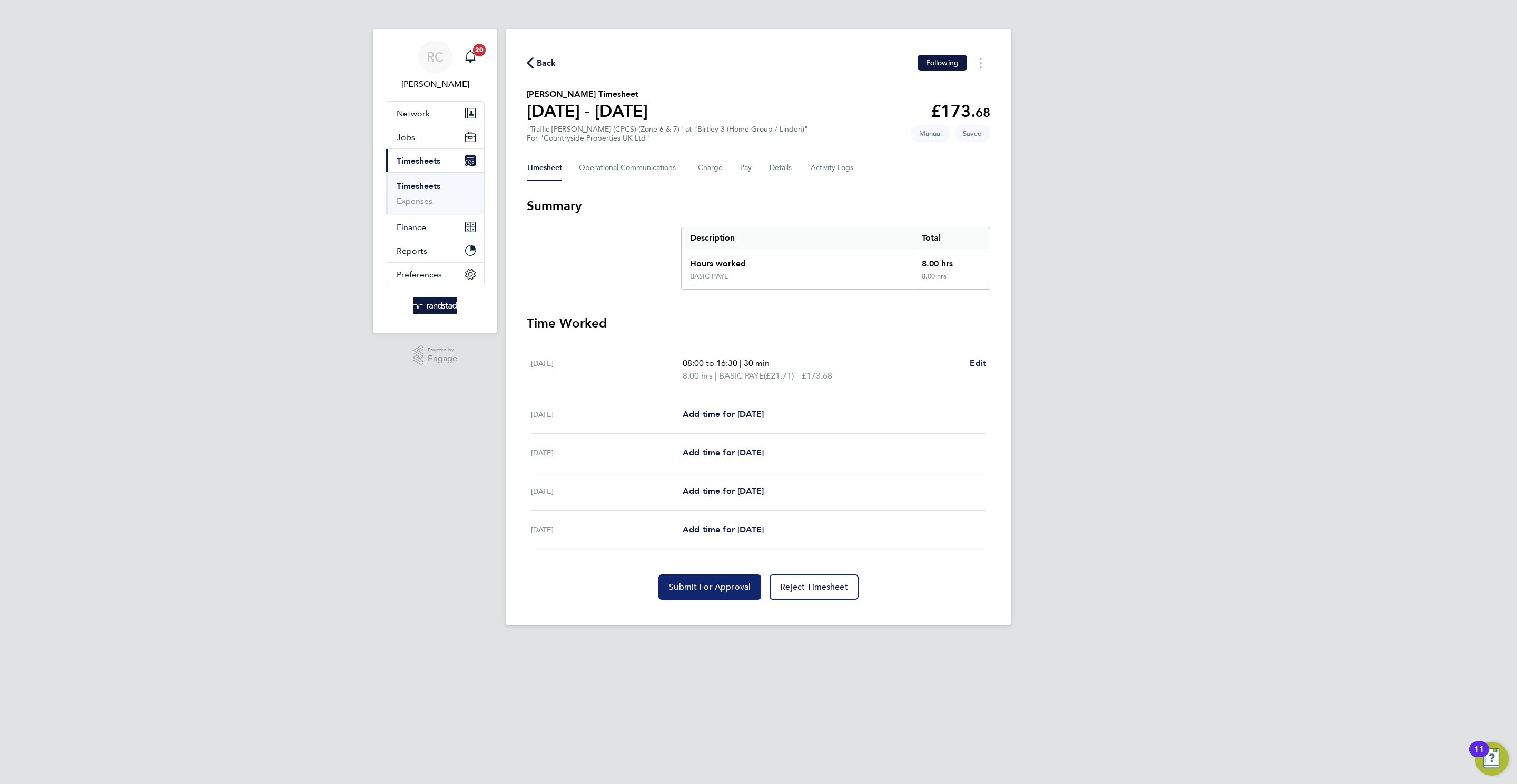
click at [707, 584] on span "Submit For Approval" at bounding box center [710, 587] width 82 height 11
click at [543, 66] on span "Back" at bounding box center [546, 63] width 19 height 12
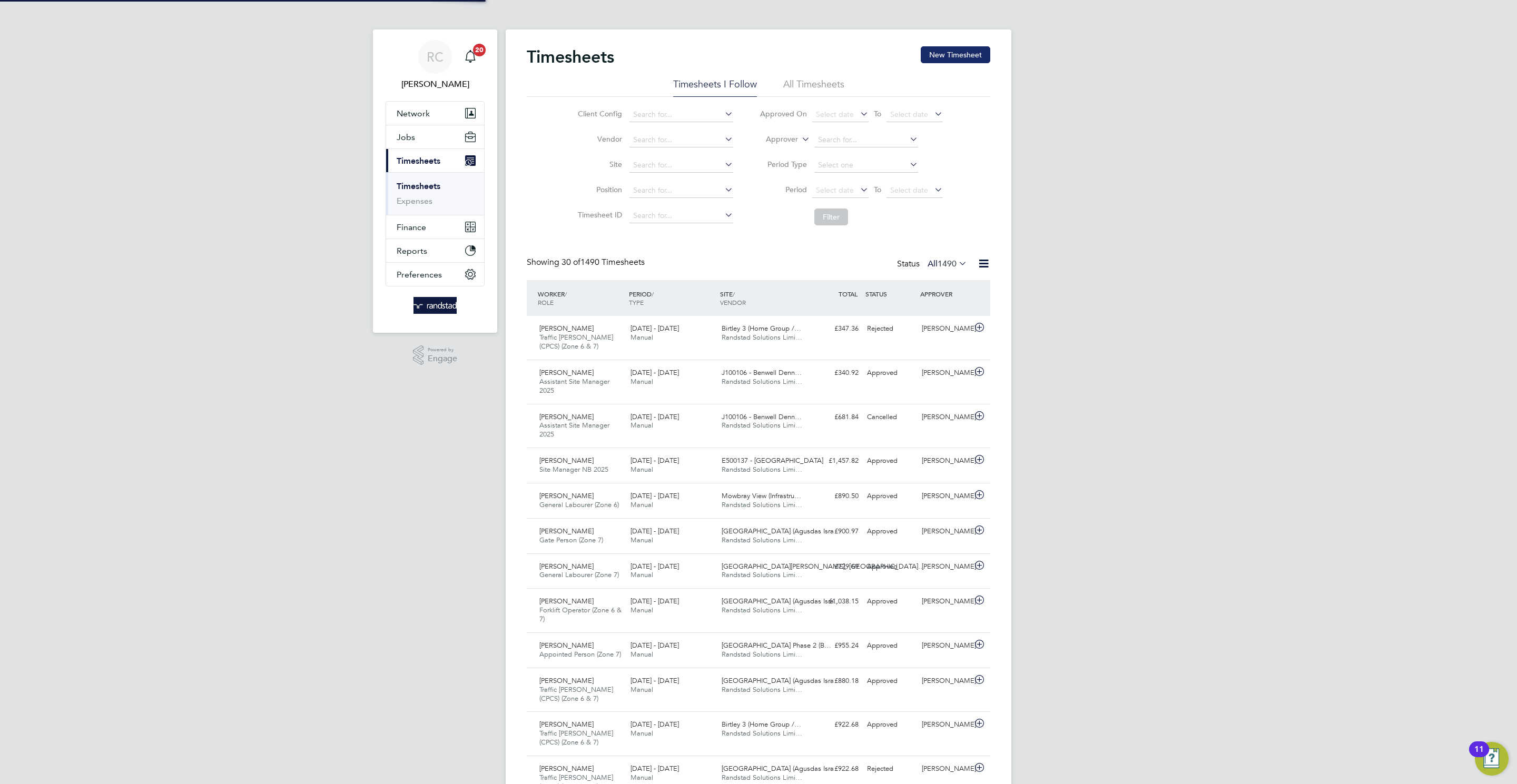
scroll to position [35, 92]
click at [936, 58] on button "New Timesheet" at bounding box center [955, 55] width 69 height 17
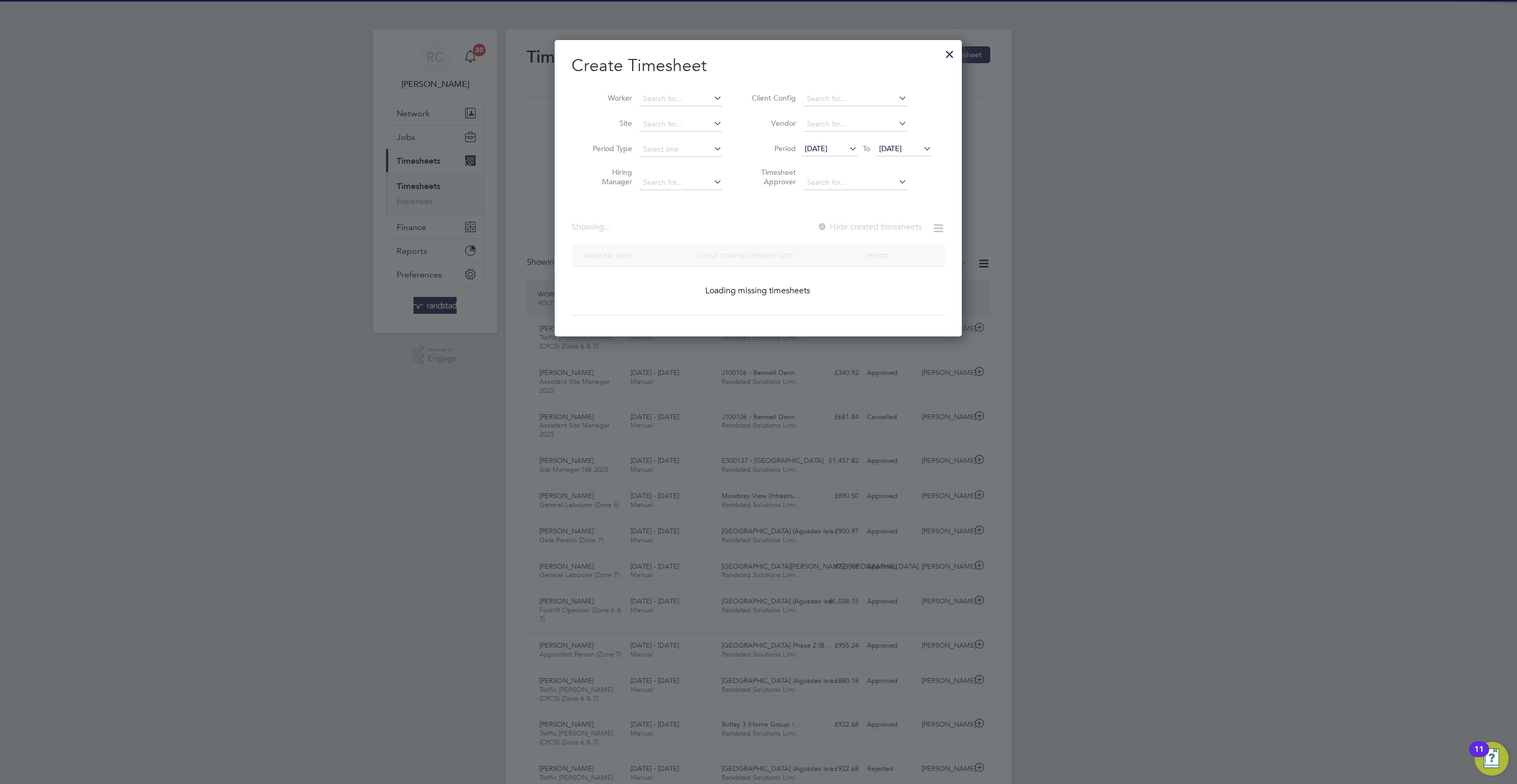
click at [665, 88] on li "Worker" at bounding box center [653, 99] width 164 height 25
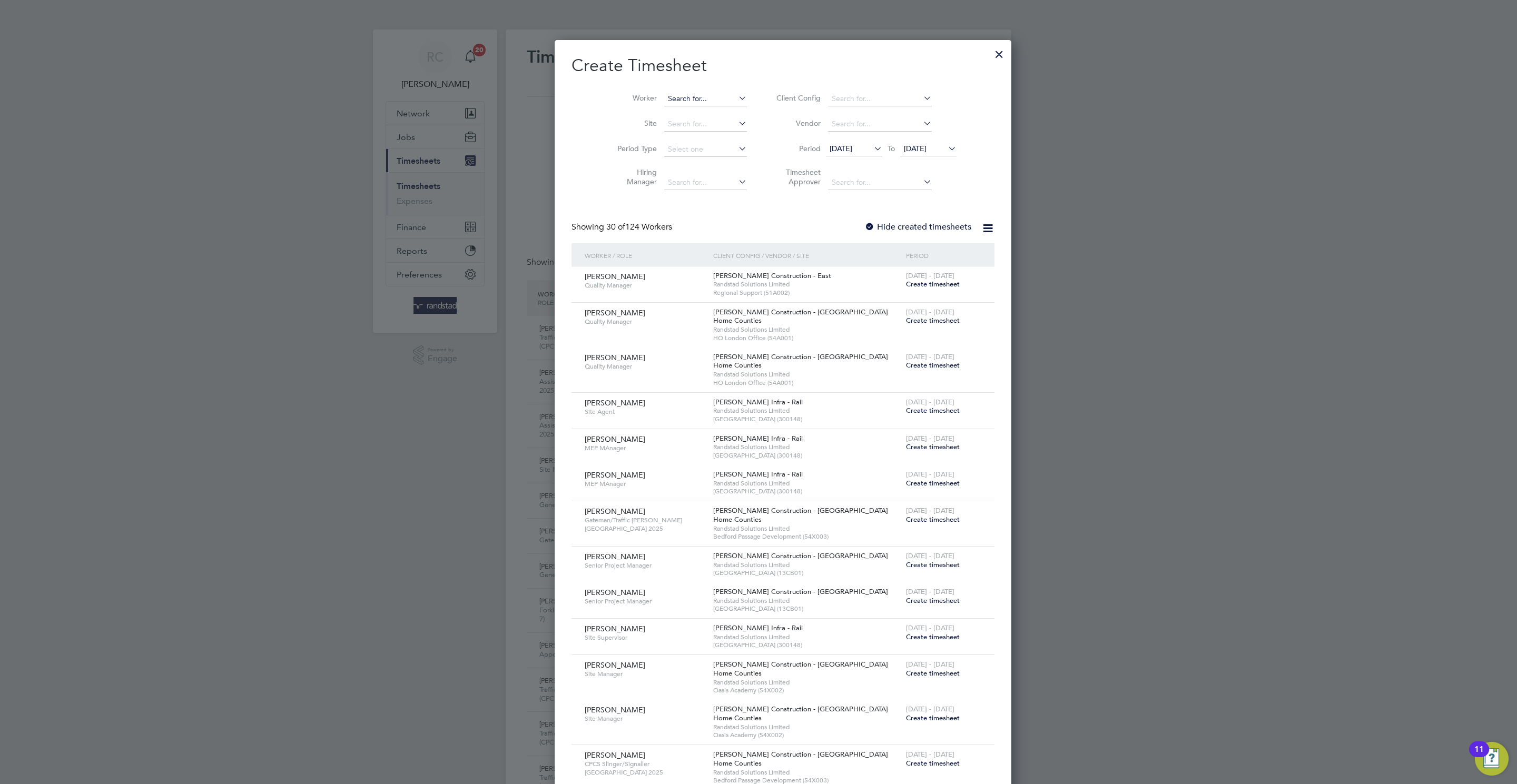
click at [668, 96] on input at bounding box center [705, 99] width 82 height 15
paste input "[PERSON_NAME]"
click at [684, 127] on li "[PERSON_NAME]" at bounding box center [705, 128] width 133 height 14
type input "[PERSON_NAME]"
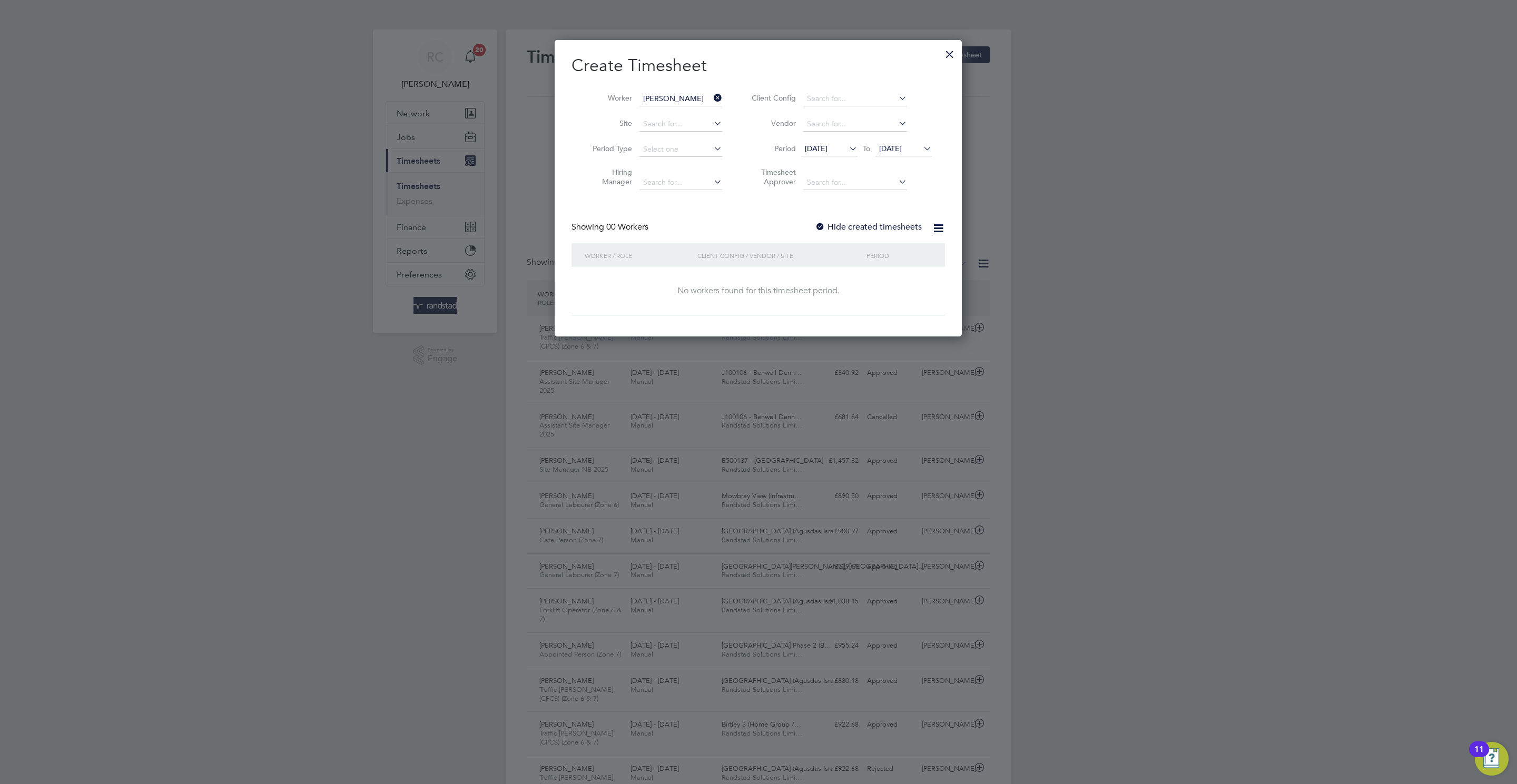
click at [858, 232] on div "Hide created timesheets" at bounding box center [869, 227] width 109 height 11
click at [841, 227] on label "Hide created timesheets" at bounding box center [869, 227] width 107 height 11
drag, startPoint x: 909, startPoint y: 153, endPoint x: 916, endPoint y: 192, distance: 39.6
click at [902, 152] on span "[DATE]" at bounding box center [890, 148] width 22 height 9
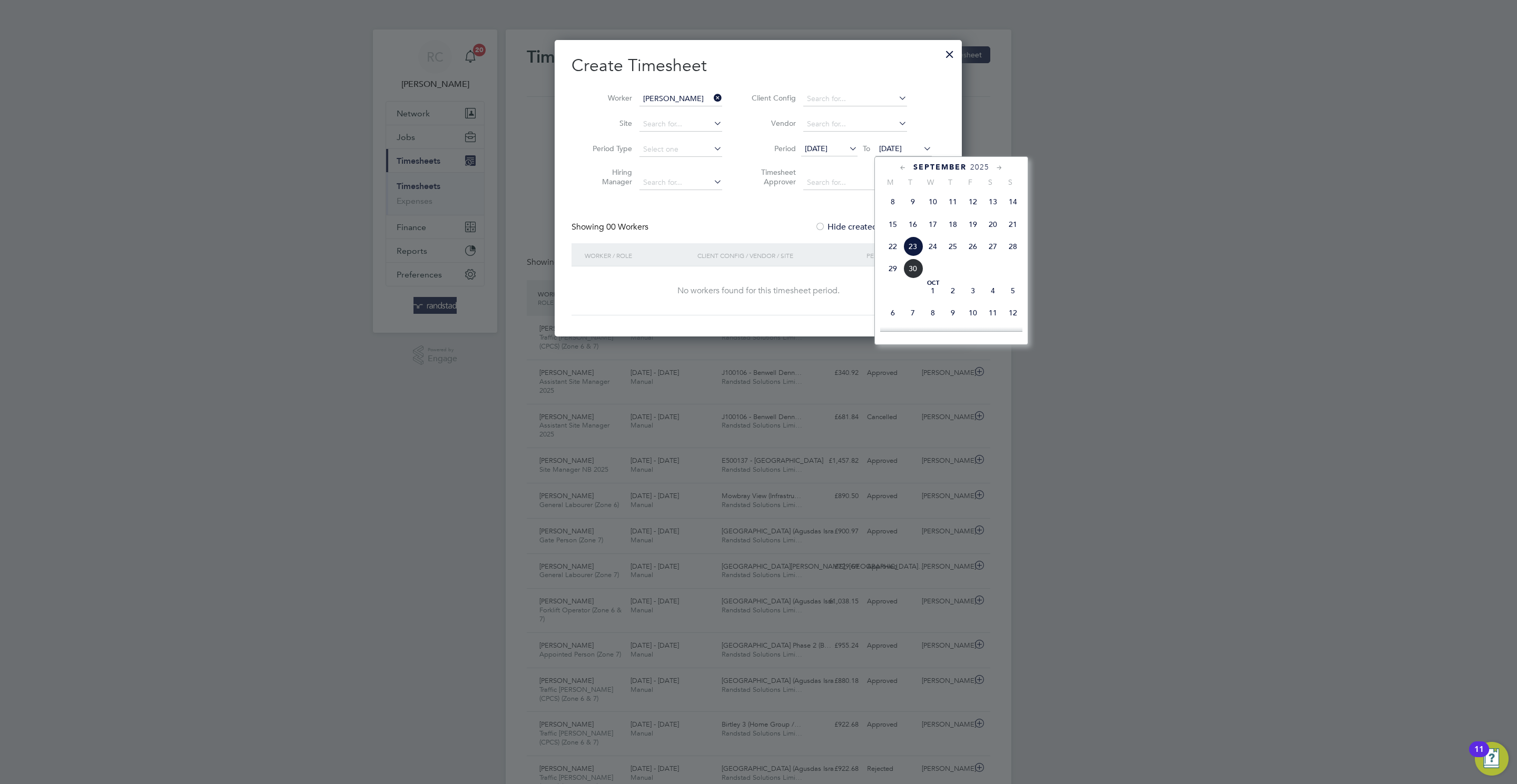
click at [950, 313] on span "9" at bounding box center [953, 313] width 20 height 20
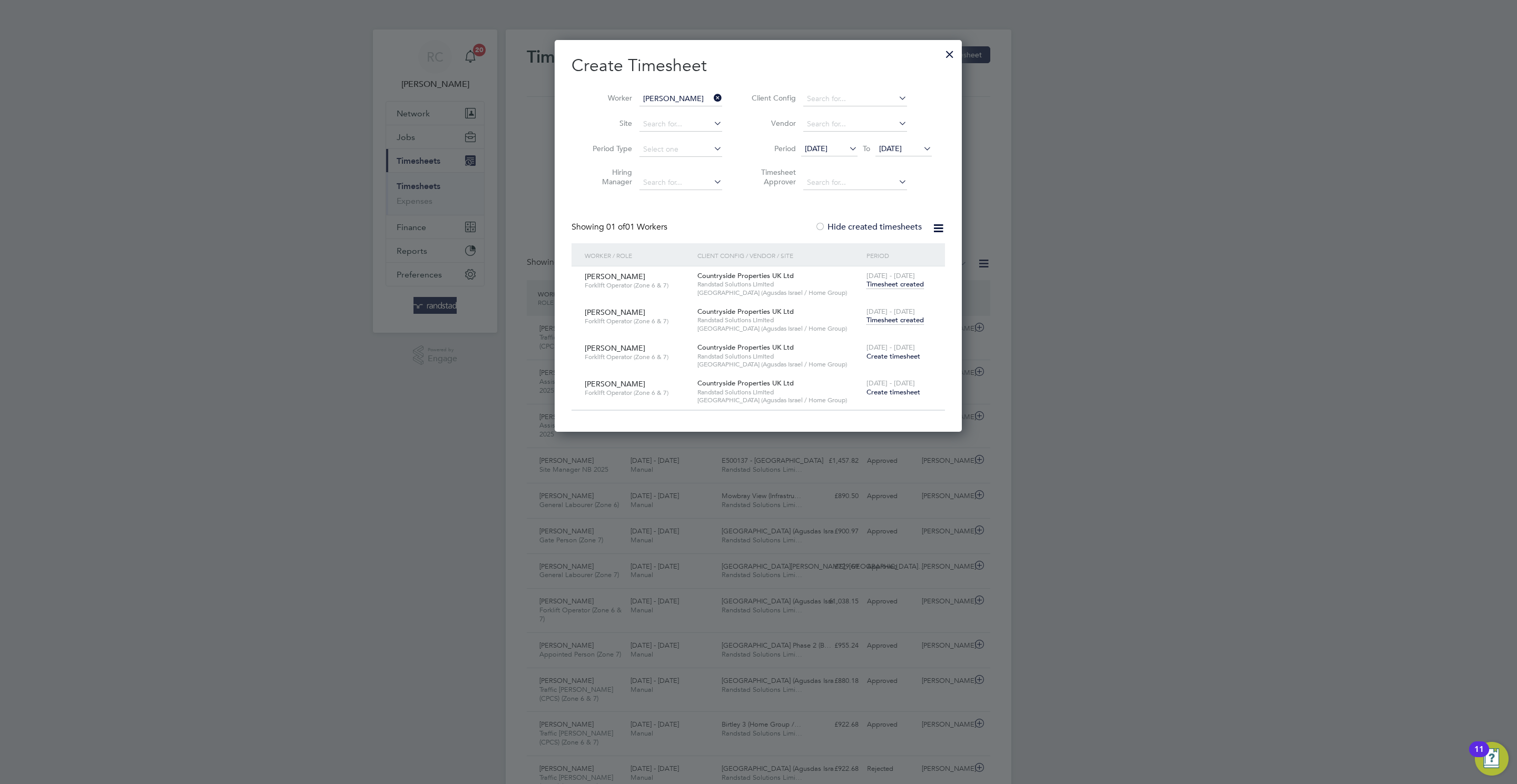
click at [902, 317] on span "Timesheet created" at bounding box center [895, 320] width 57 height 9
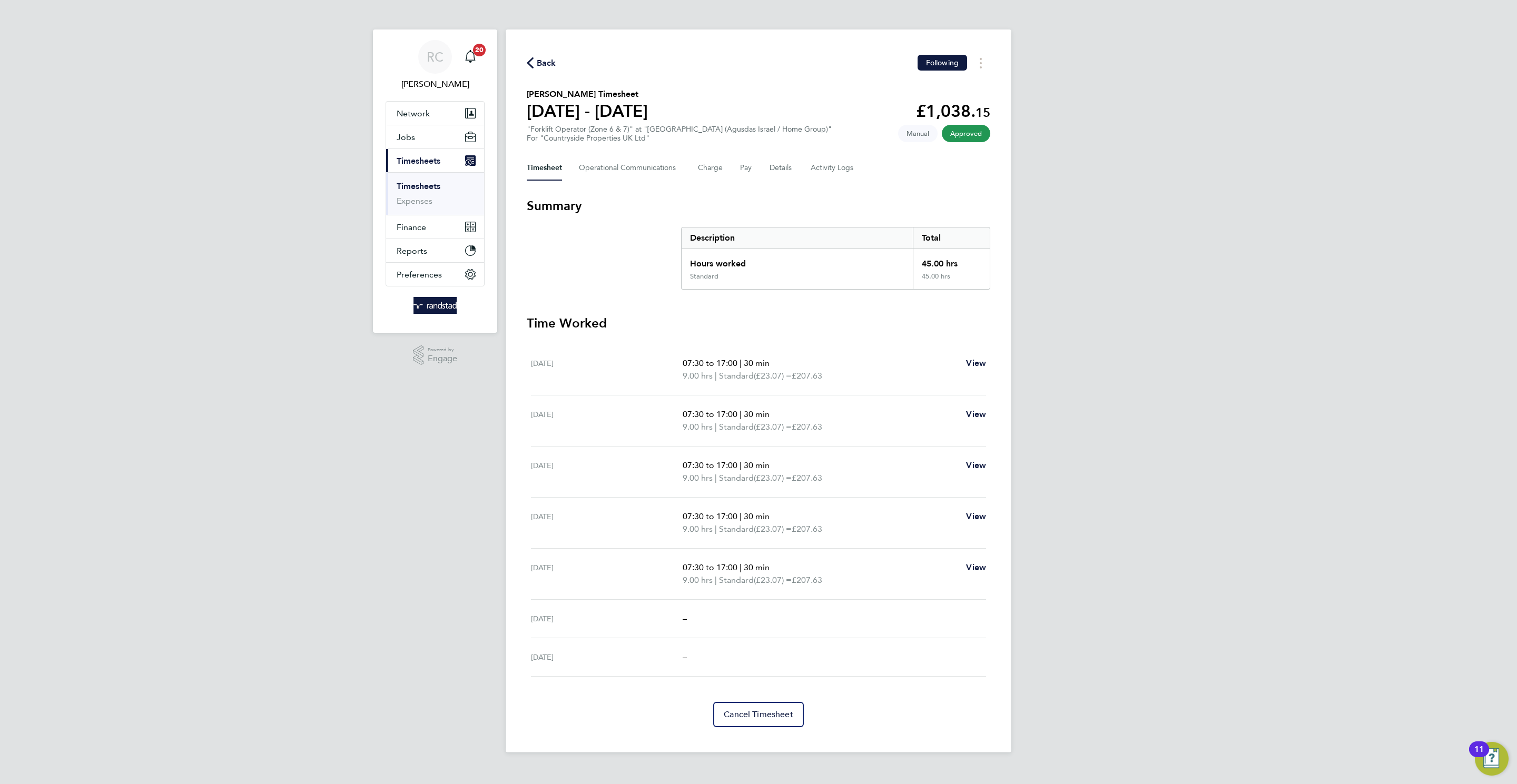
click at [538, 63] on span "Back" at bounding box center [546, 63] width 19 height 12
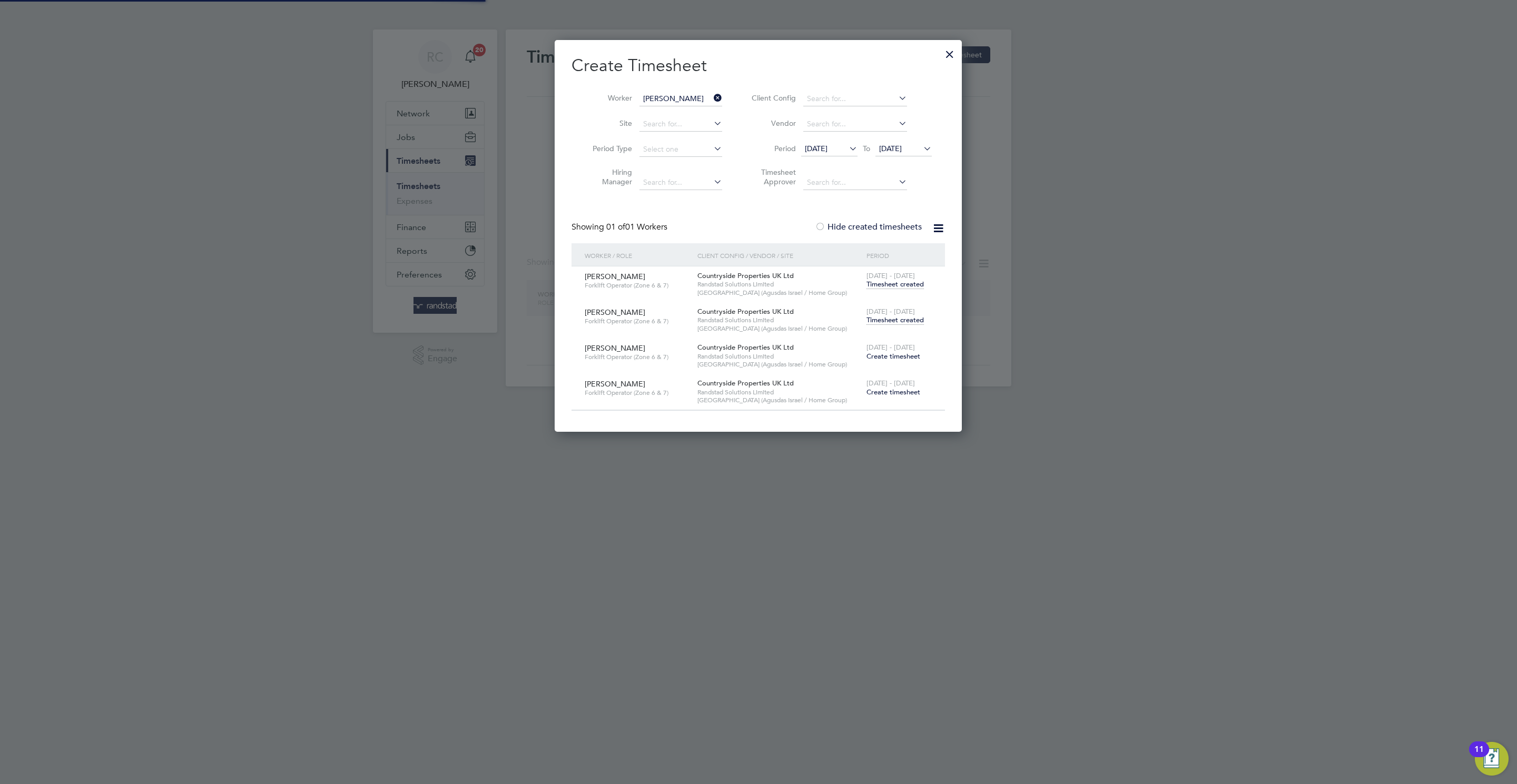
click at [640, 95] on input "[PERSON_NAME]" at bounding box center [681, 99] width 82 height 15
paste input "Keywan adbi"
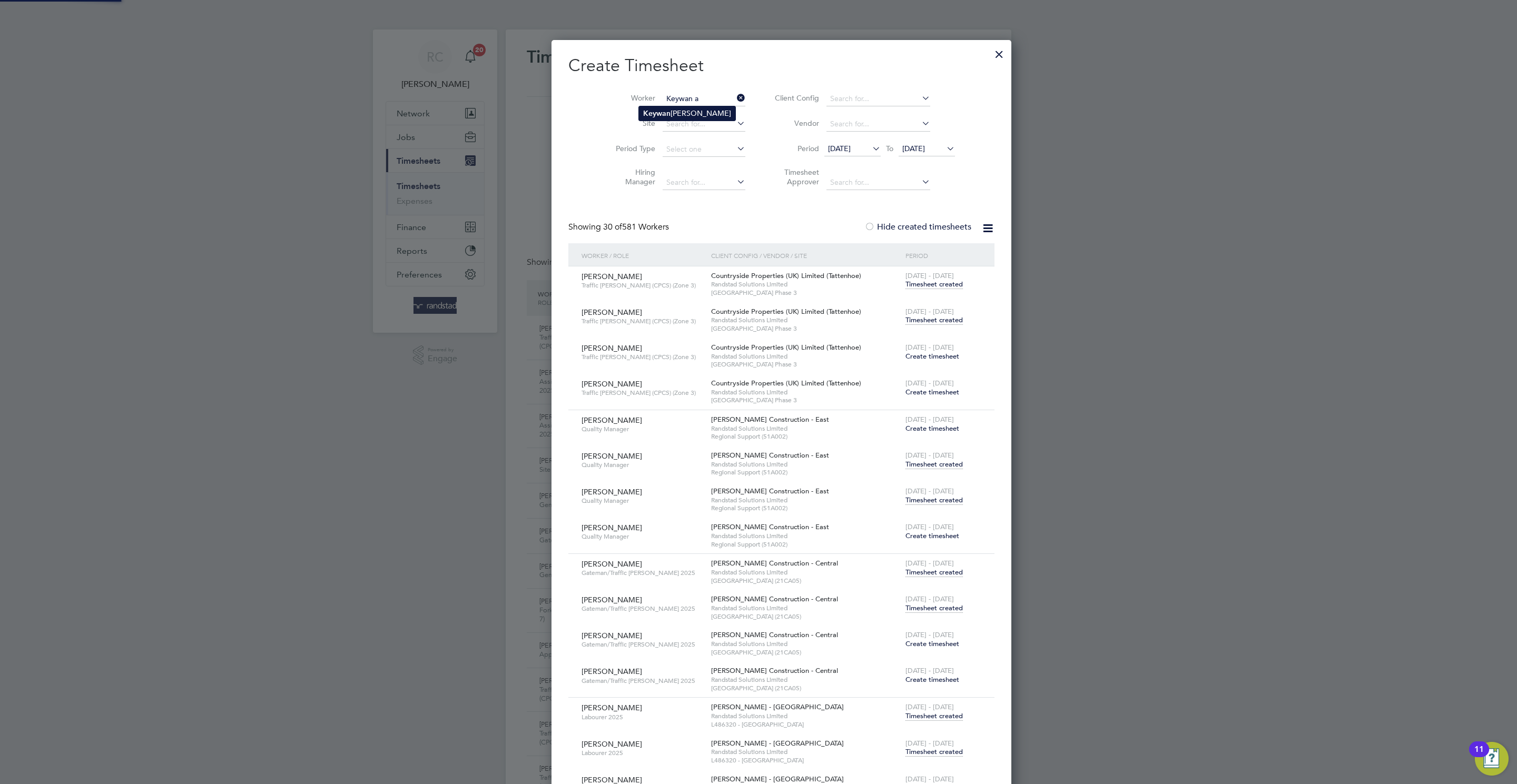
click at [701, 115] on li "Keyw a n [PERSON_NAME]" at bounding box center [687, 114] width 97 height 14
type input "[PERSON_NAME]"
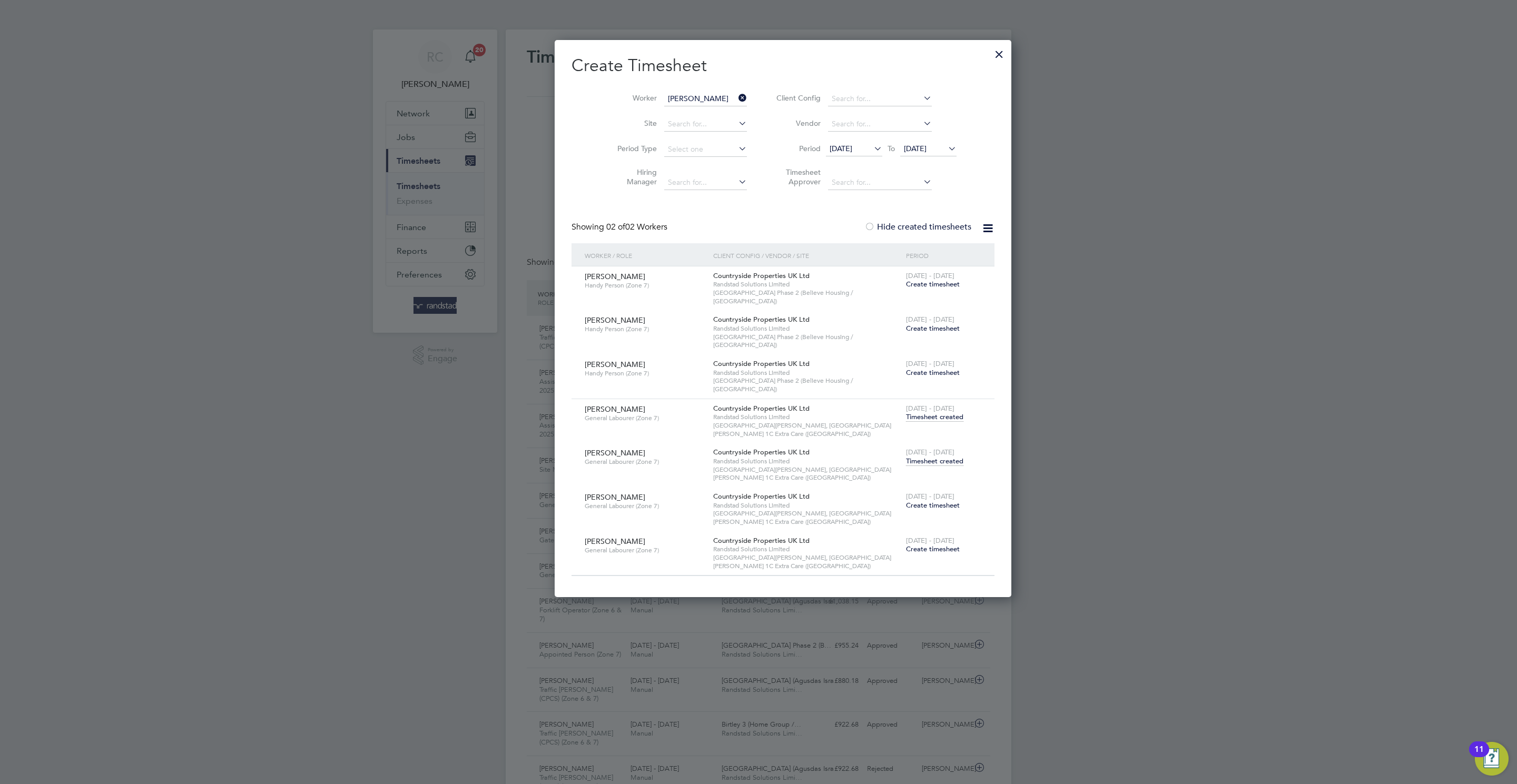
click at [906, 456] on span "Timesheet created" at bounding box center [934, 461] width 57 height 9
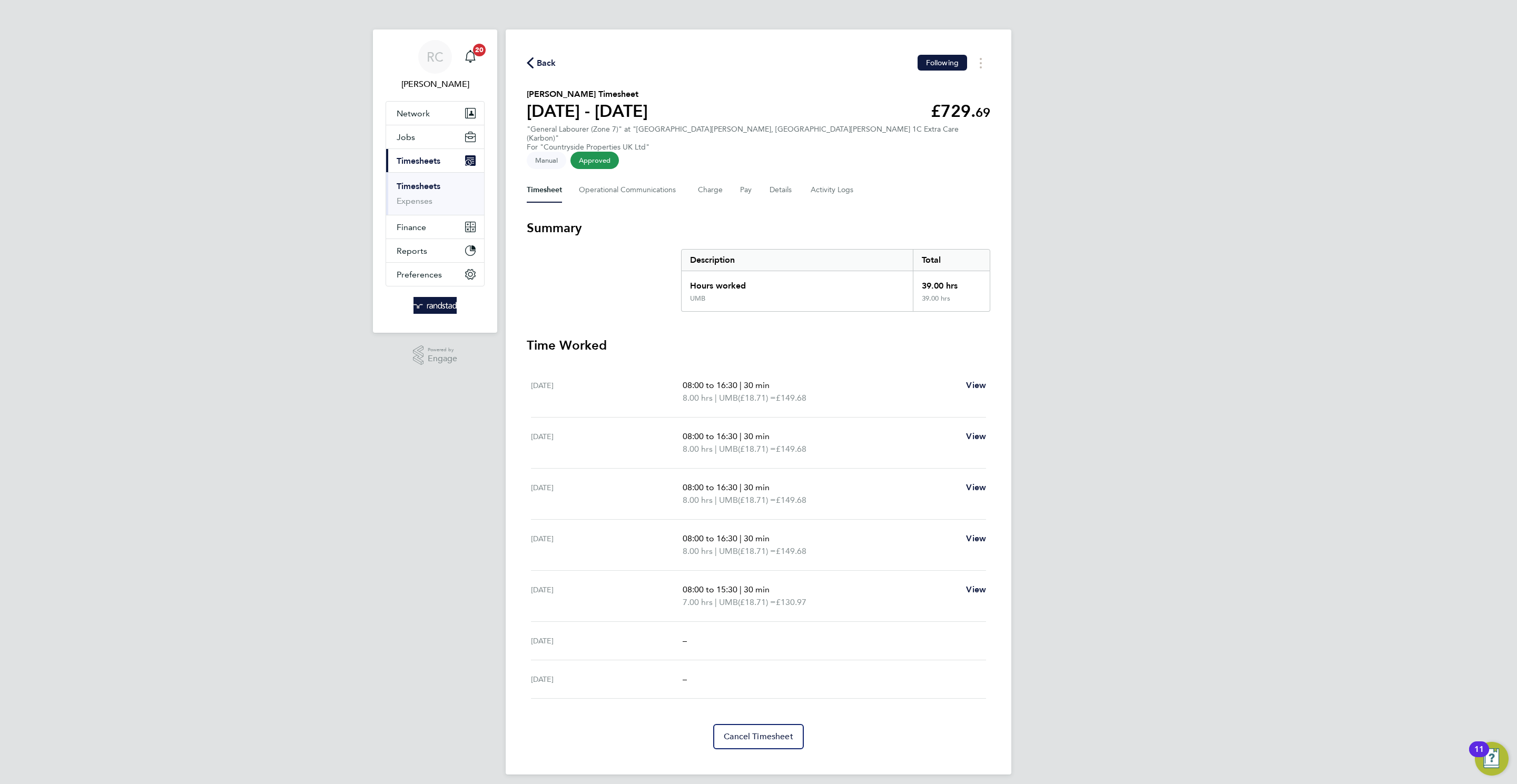
click at [552, 65] on span "Back" at bounding box center [546, 63] width 19 height 12
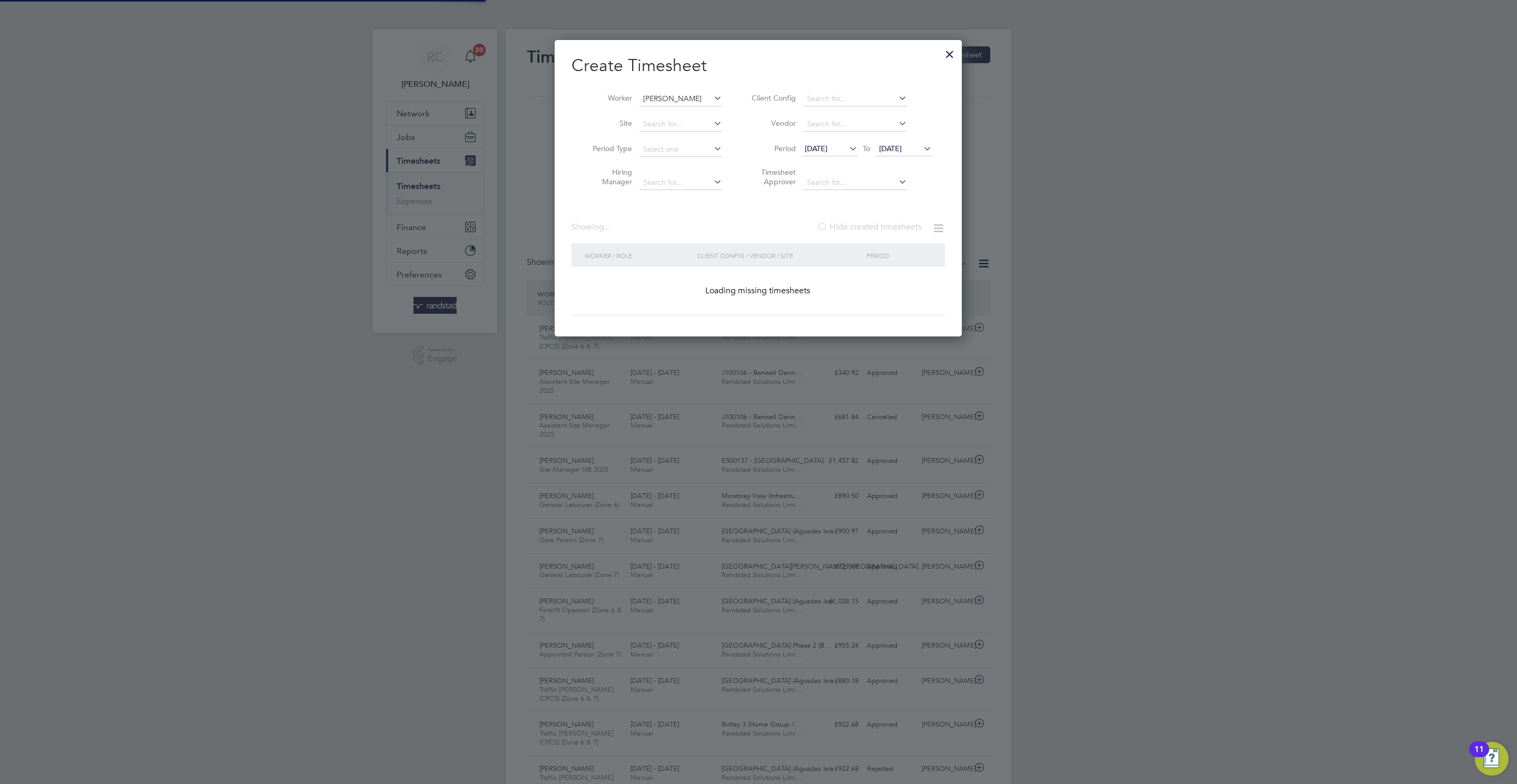
click at [686, 93] on input "[PERSON_NAME]" at bounding box center [681, 99] width 82 height 15
paste input "[PERSON_NAME]"
type input "[PERSON_NAME]"
drag, startPoint x: 694, startPoint y: 113, endPoint x: 936, endPoint y: 314, distance: 314.6
click at [706, 113] on b "[PERSON_NAME]" at bounding box center [737, 113] width 61 height 9
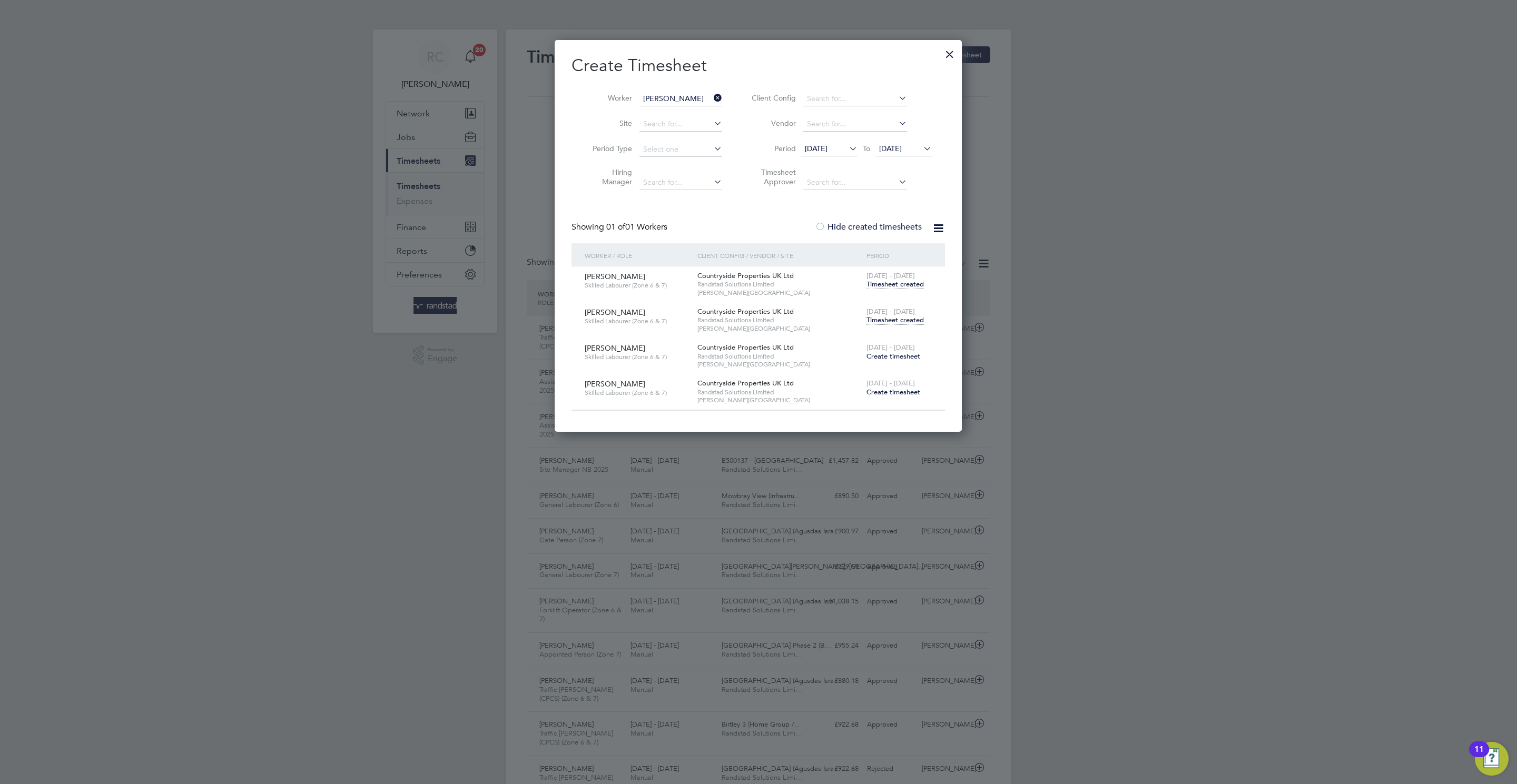
click at [889, 317] on span "Timesheet created" at bounding box center [895, 320] width 57 height 9
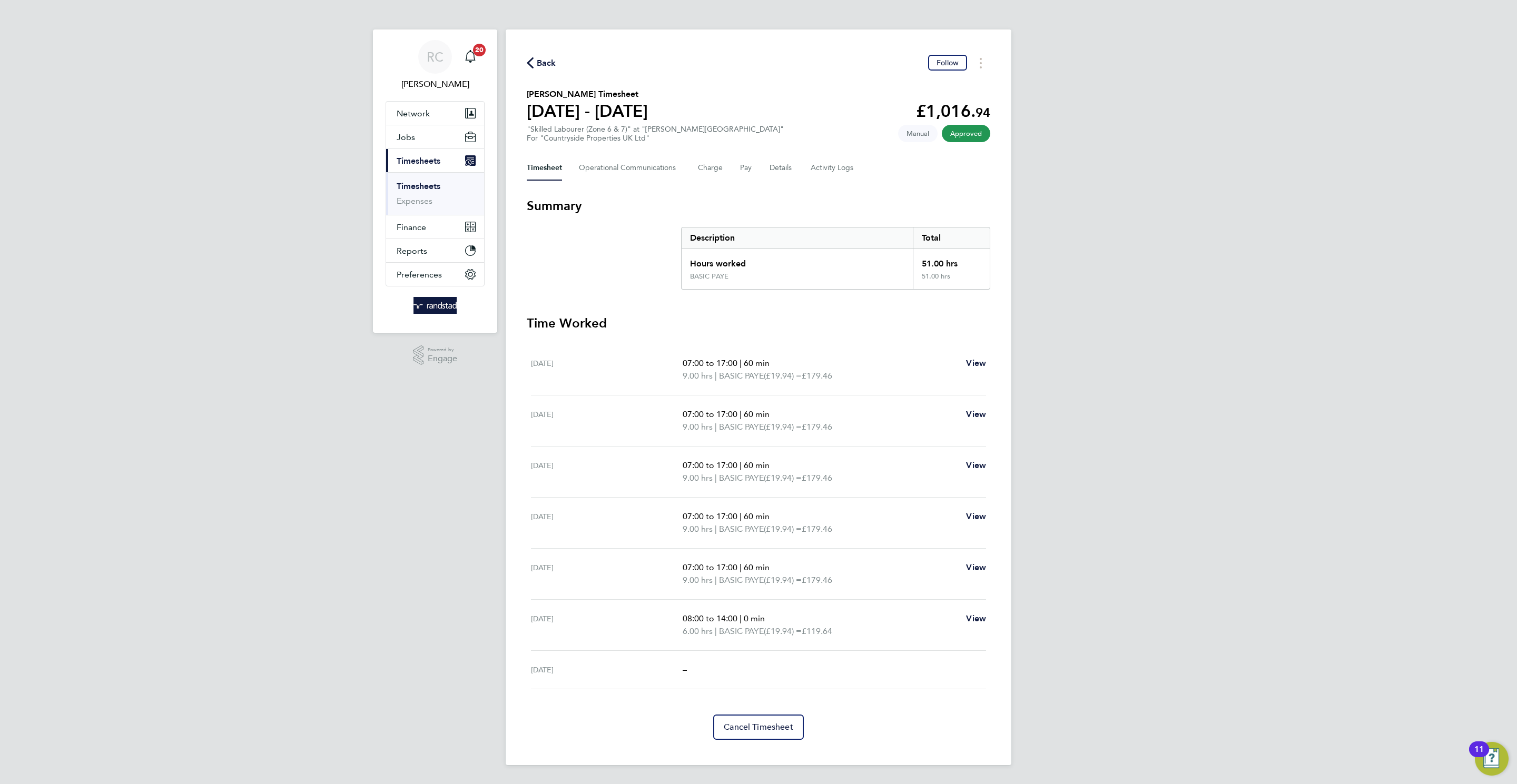
drag, startPoint x: 544, startPoint y: 58, endPoint x: 766, endPoint y: 180, distance: 253.3
click at [544, 58] on span "Back" at bounding box center [546, 63] width 19 height 12
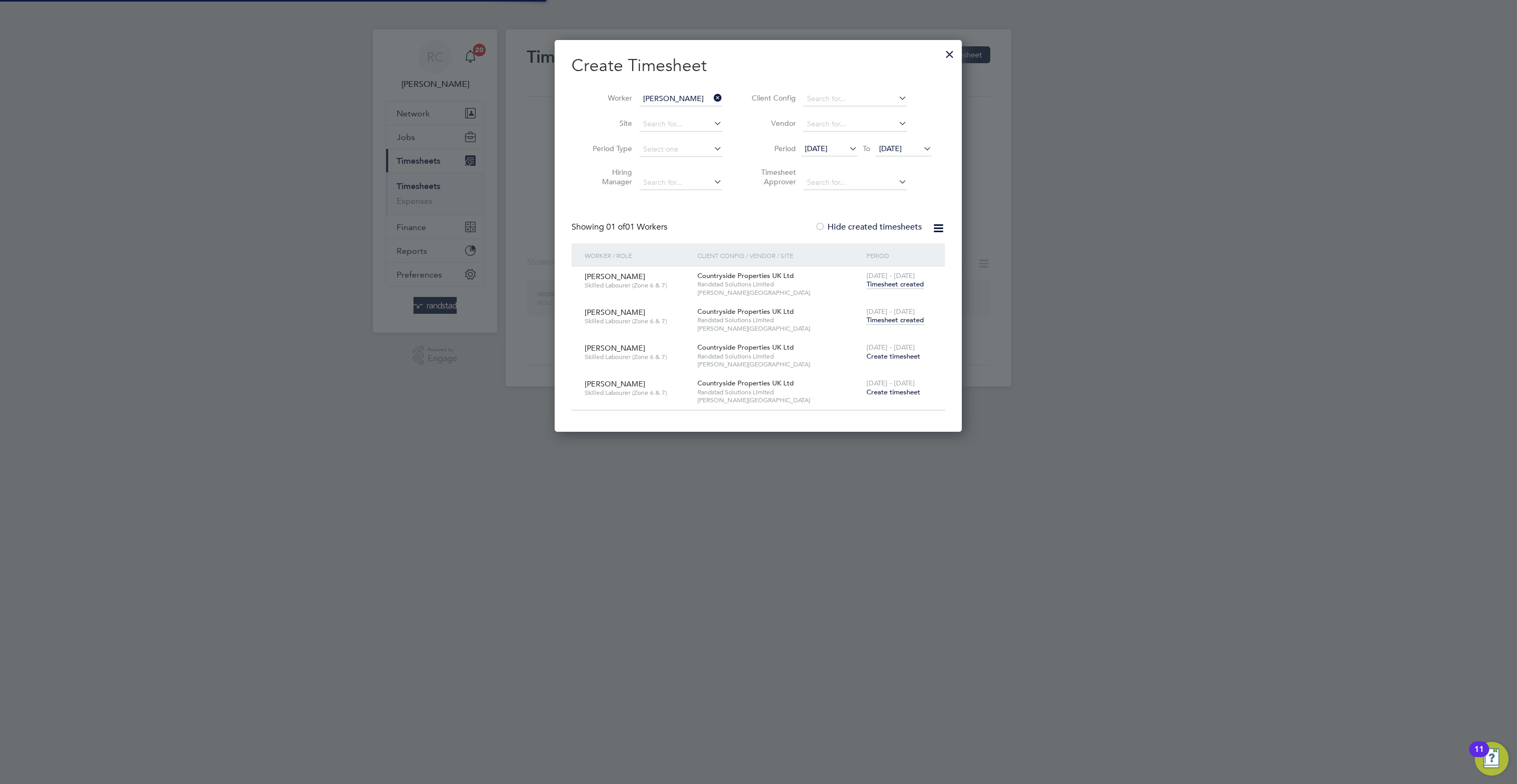
scroll to position [5, 5]
click at [673, 101] on input "[PERSON_NAME]" at bounding box center [681, 99] width 82 height 15
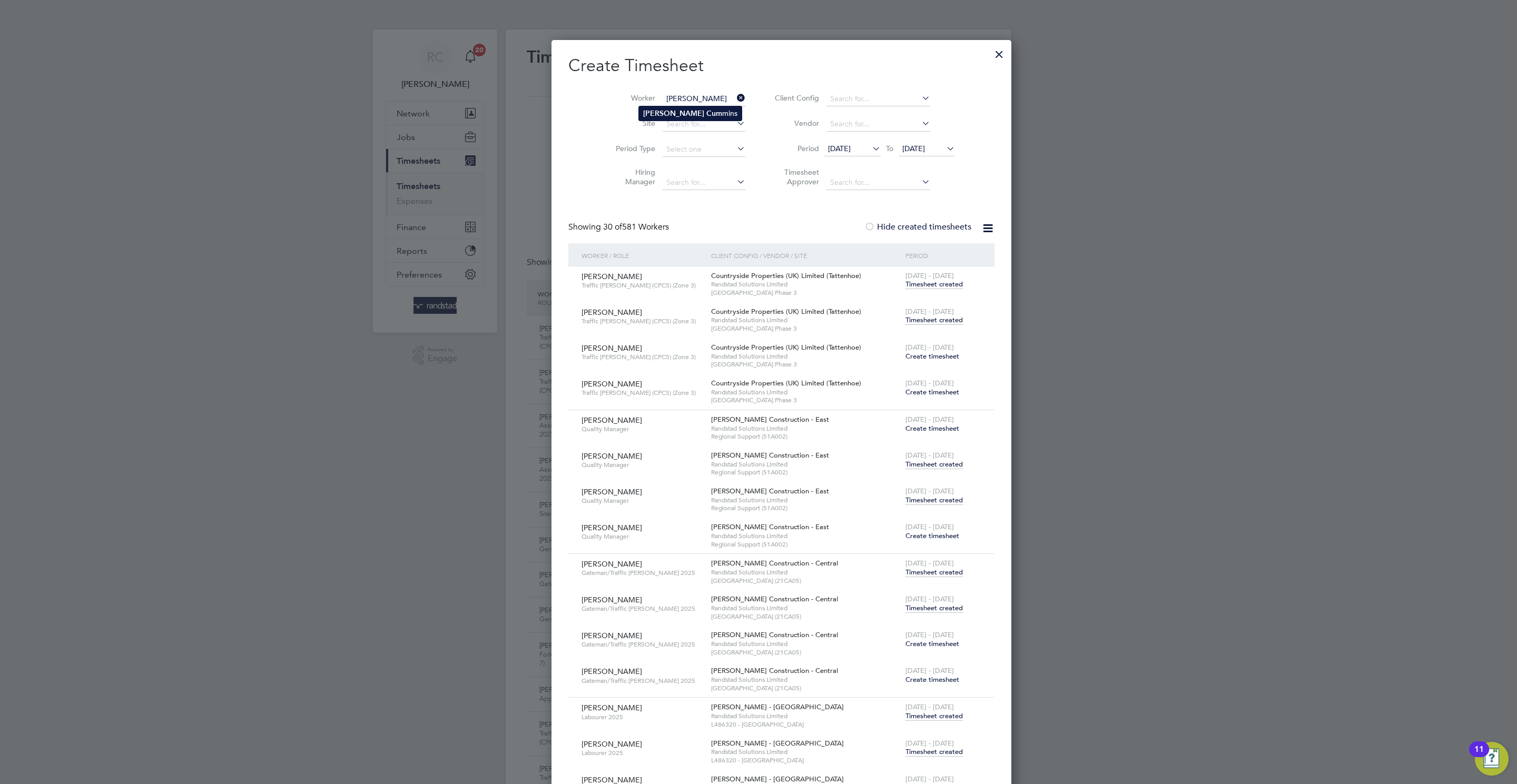
type input "[PERSON_NAME]"
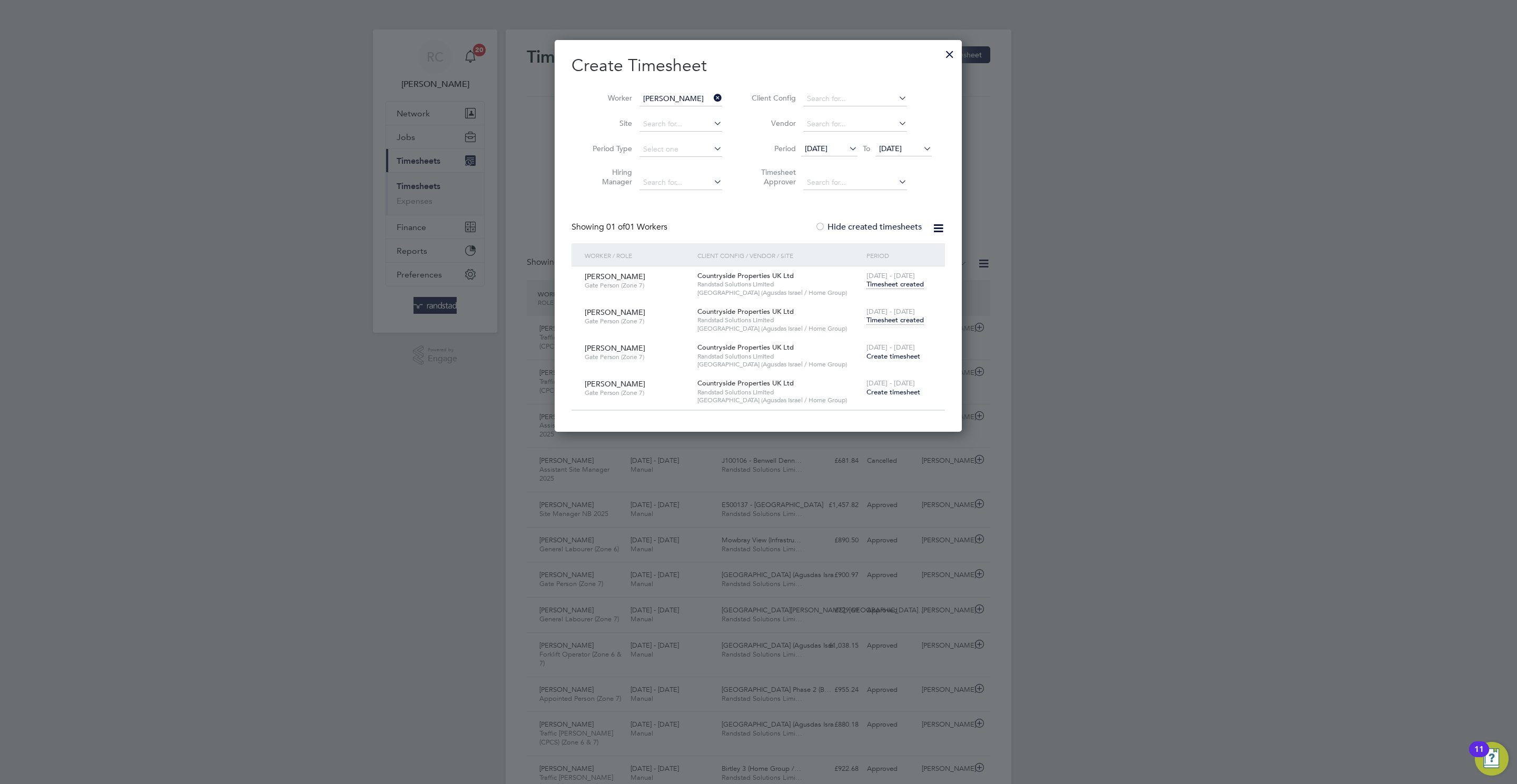
click at [901, 318] on span "Timesheet created" at bounding box center [895, 320] width 57 height 9
